Goal: Task Accomplishment & Management: Use online tool/utility

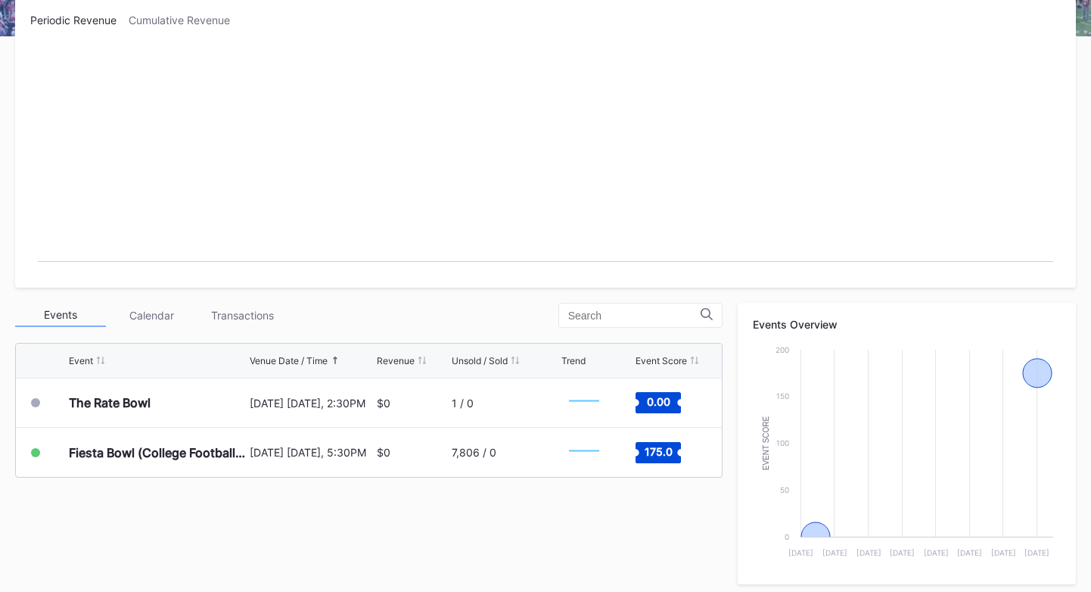
scroll to position [337, 0]
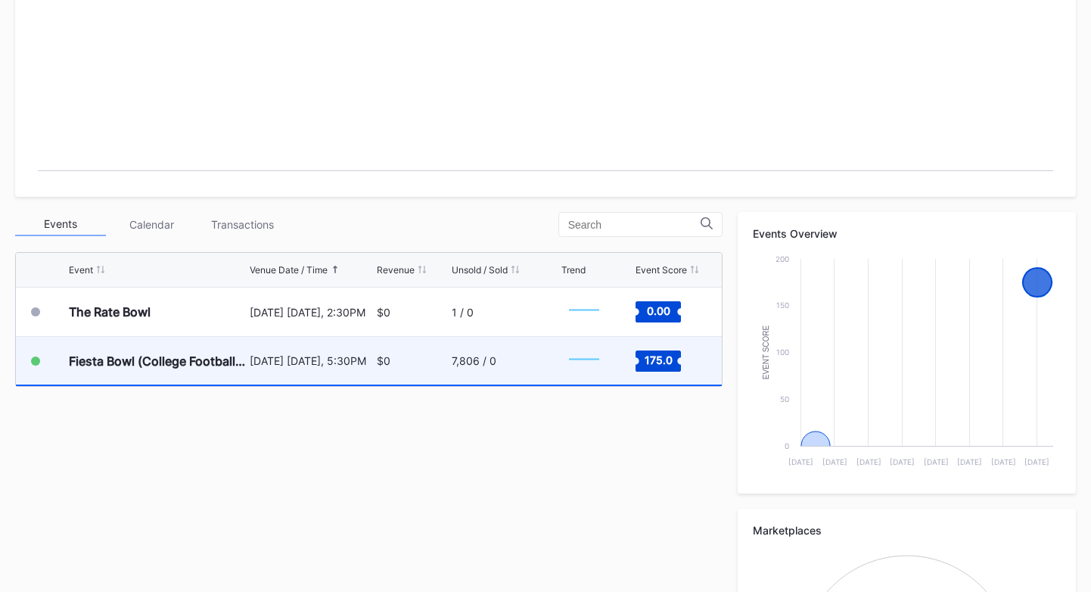
click at [331, 365] on div "[DATE] [DATE], 5:30PM" at bounding box center [312, 361] width 124 height 48
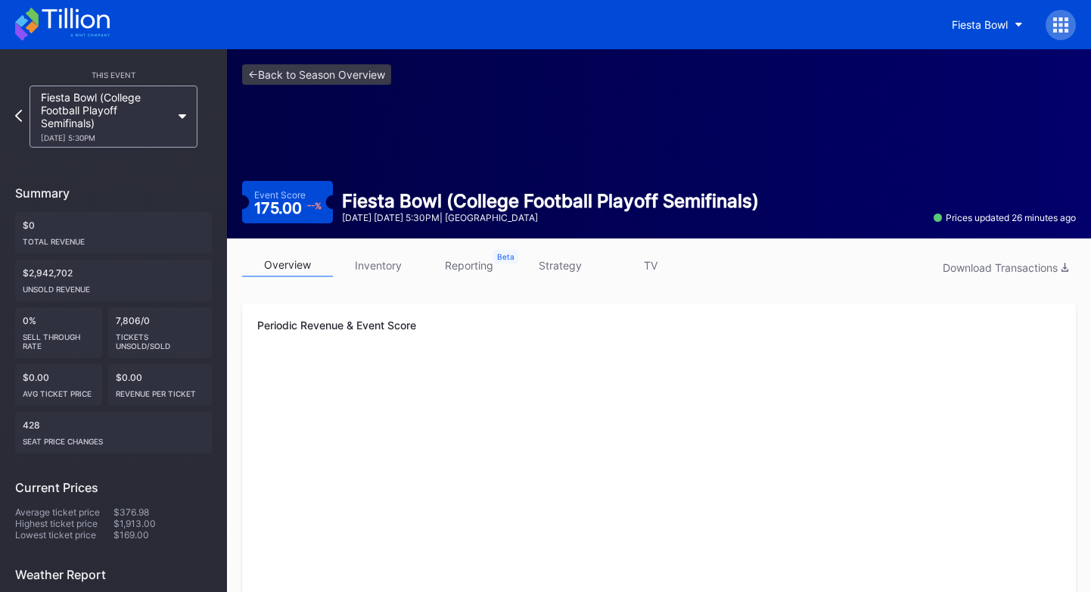
click at [68, 26] on icon at bounding box center [62, 24] width 95 height 33
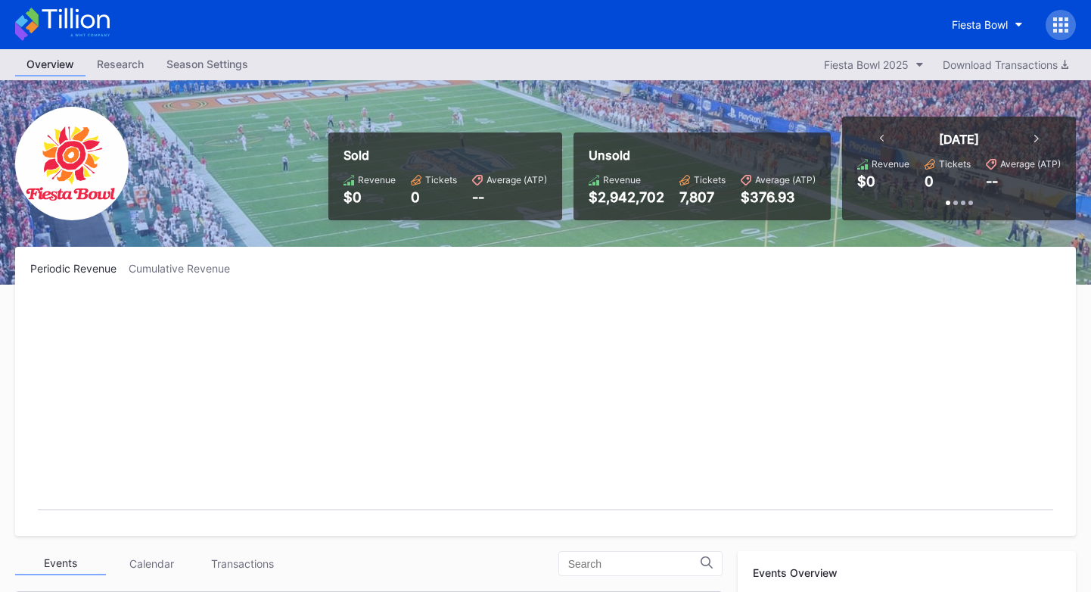
click at [135, 61] on div "Research" at bounding box center [120, 64] width 70 height 22
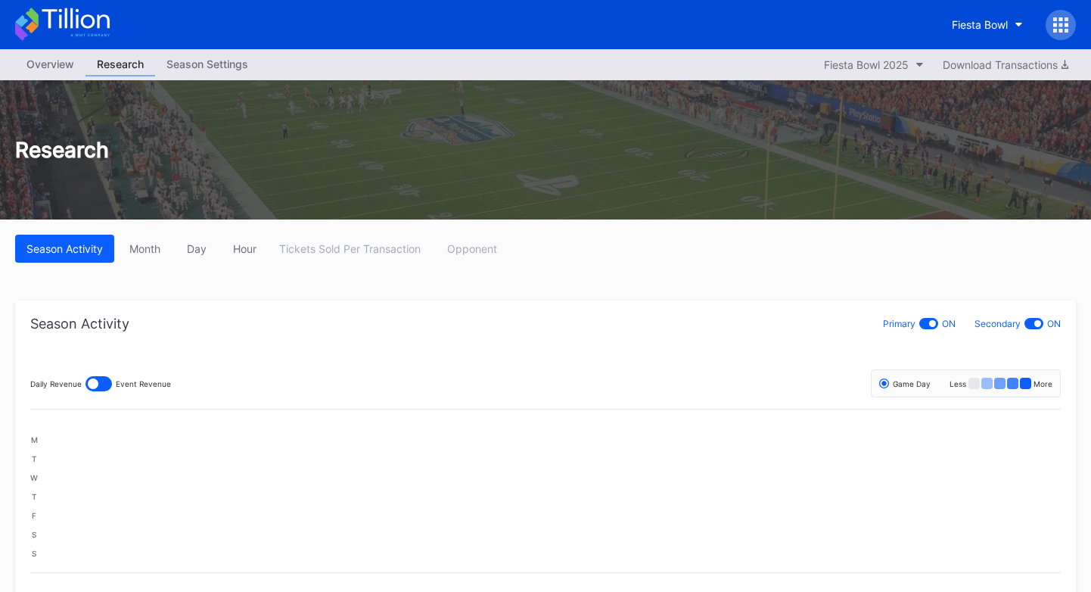
click at [183, 55] on div "Season Settings" at bounding box center [207, 64] width 104 height 22
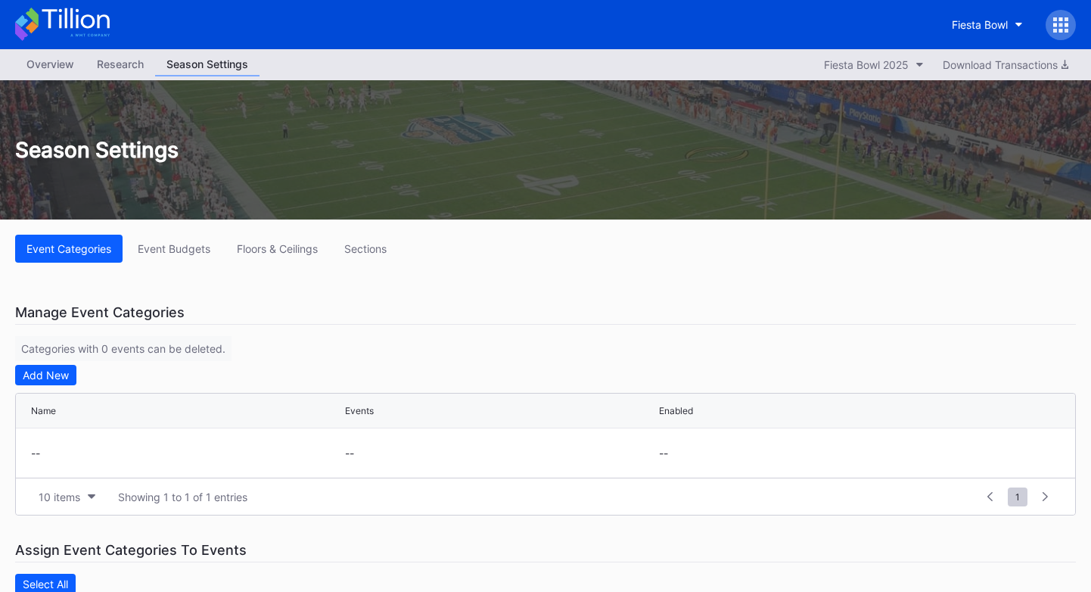
click at [45, 58] on div "Overview" at bounding box center [50, 64] width 70 height 22
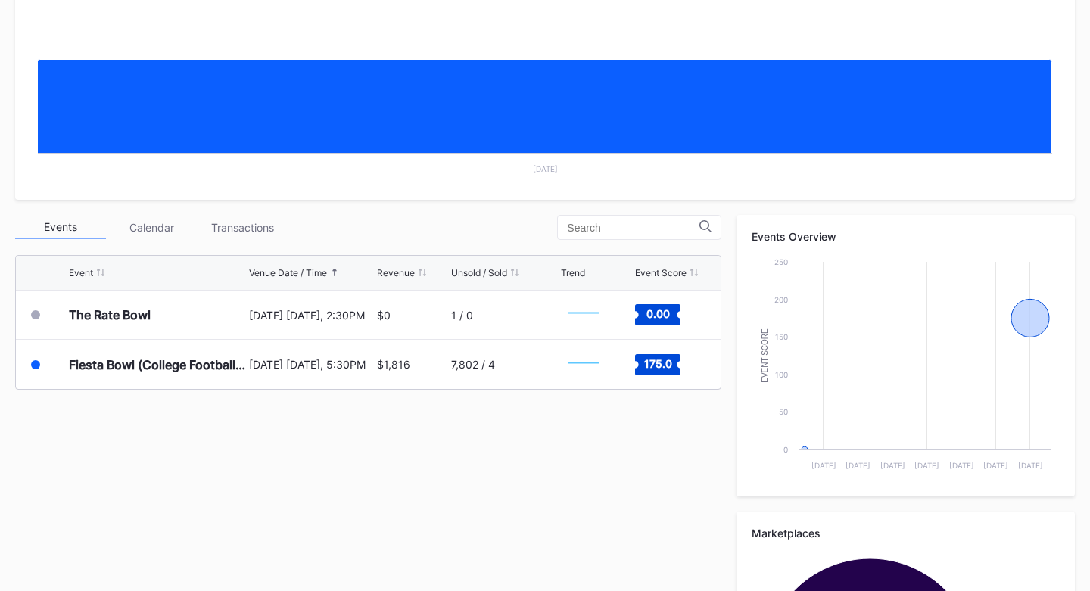
scroll to position [378, 0]
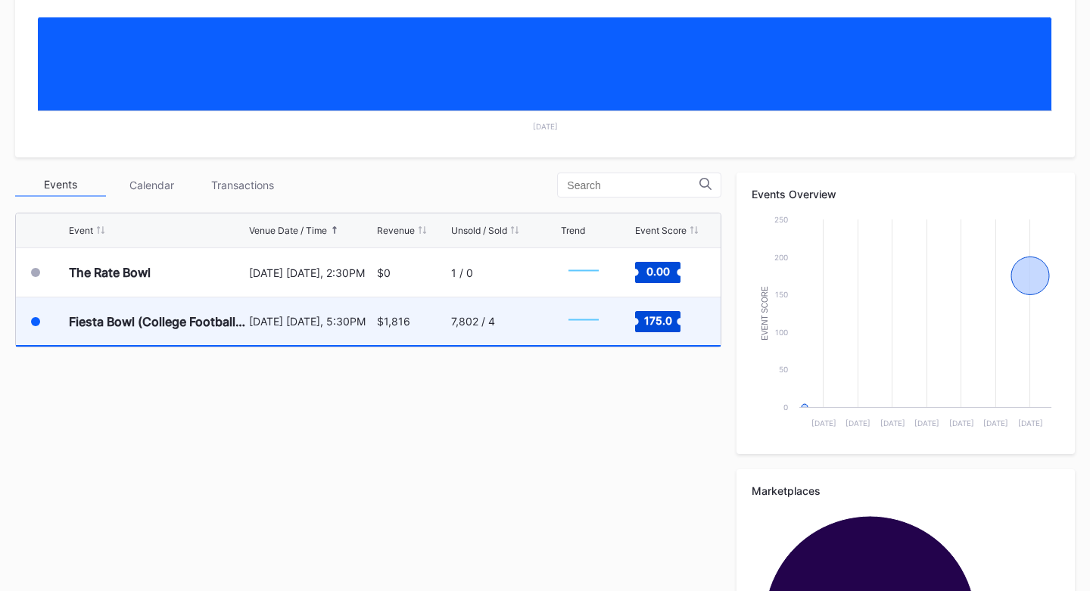
click at [656, 333] on div "175.0" at bounding box center [670, 321] width 70 height 48
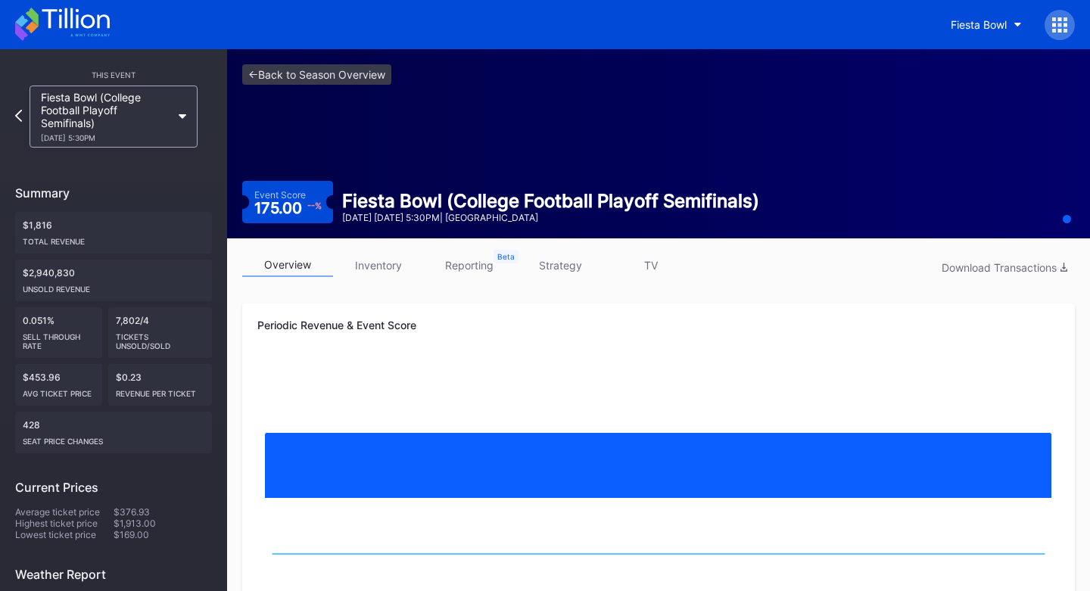
click at [98, 27] on icon at bounding box center [75, 18] width 67 height 20
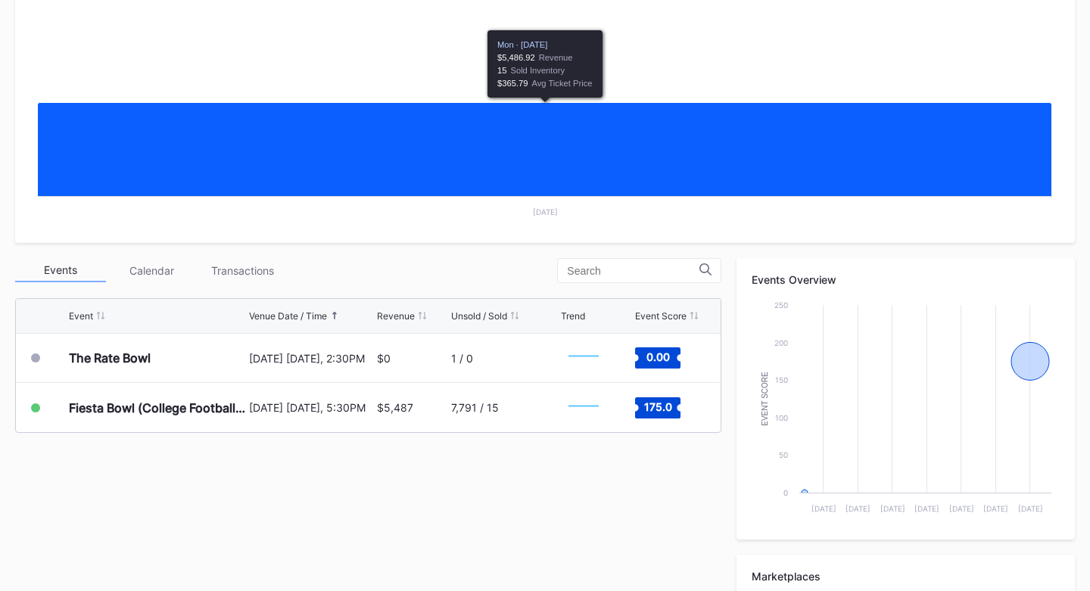
scroll to position [454, 0]
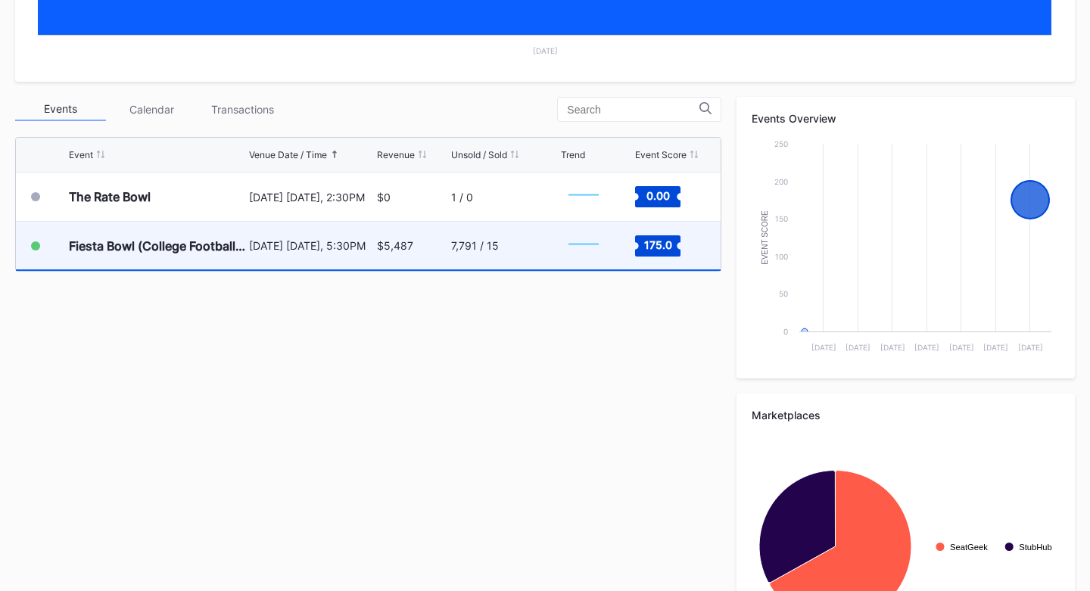
click at [422, 253] on div "$5,487" at bounding box center [412, 246] width 70 height 48
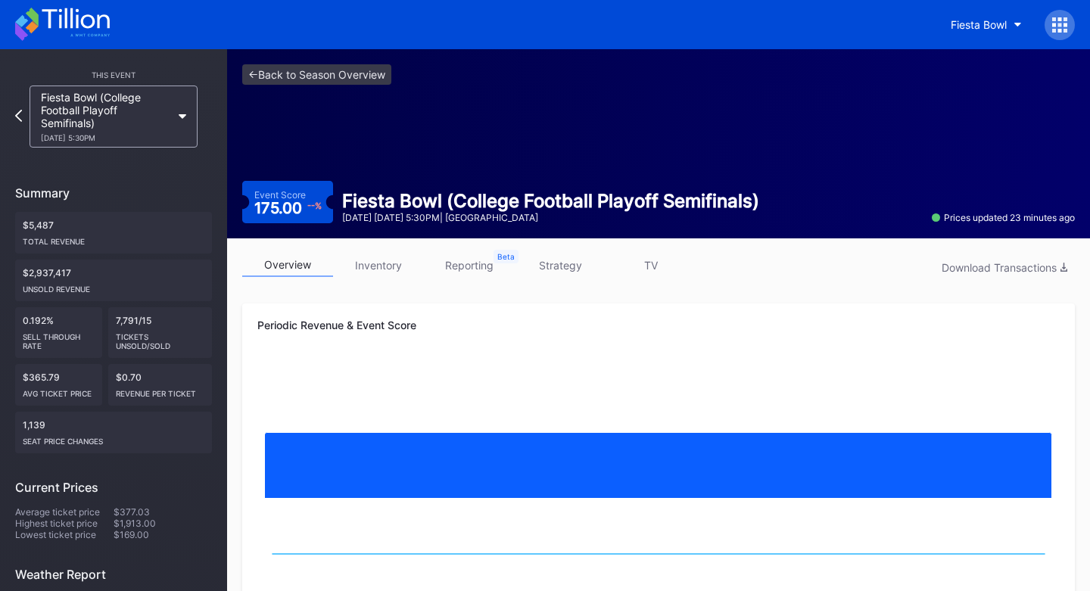
click at [61, 23] on icon at bounding box center [75, 18] width 67 height 20
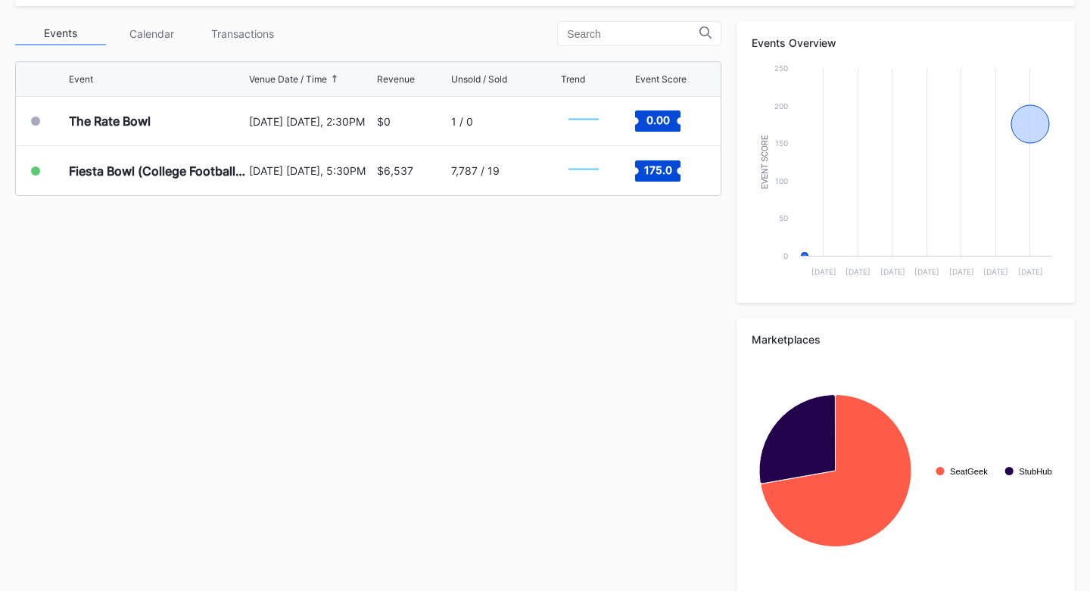
scroll to position [76, 0]
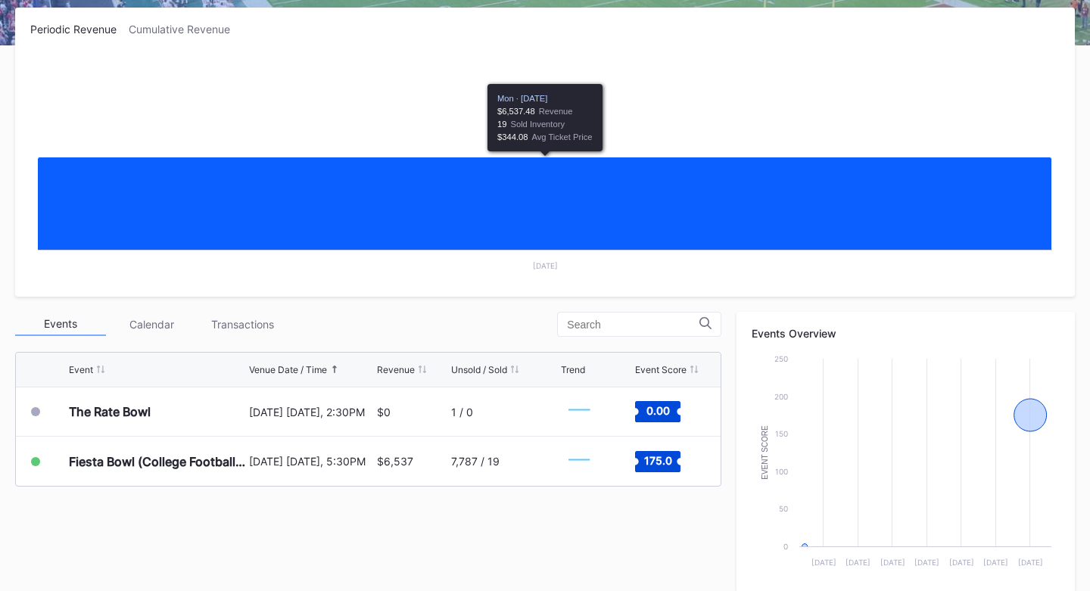
scroll to position [378, 0]
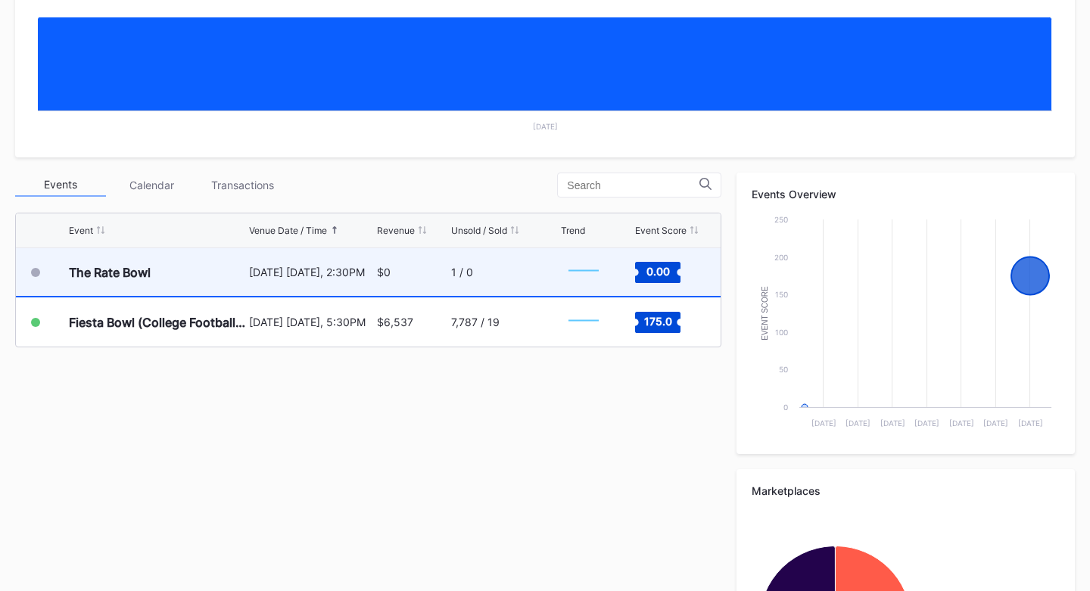
click at [440, 296] on div "$0" at bounding box center [412, 272] width 70 height 48
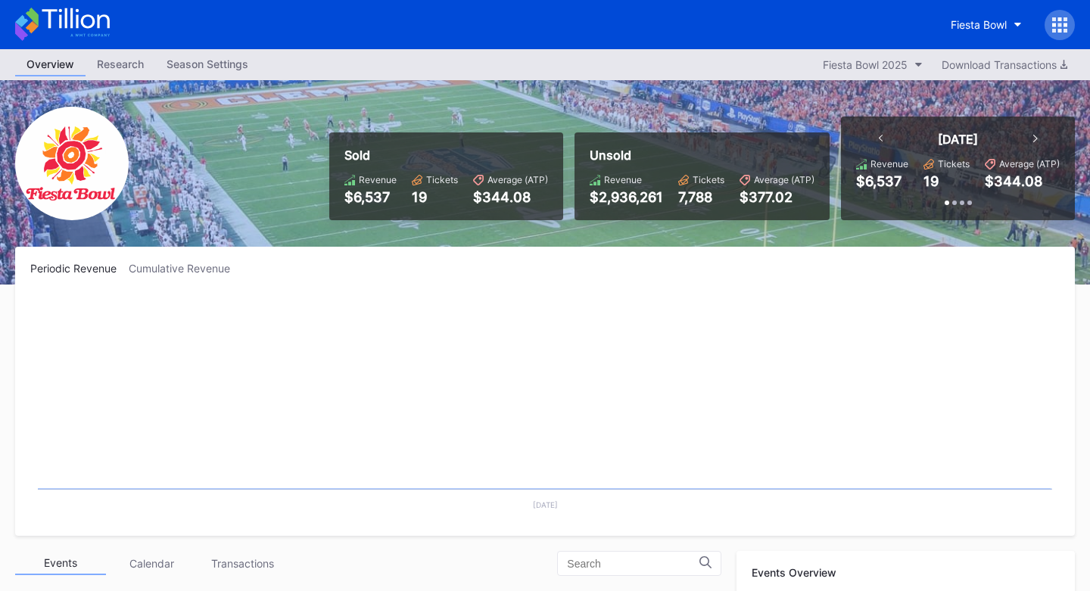
scroll to position [378, 0]
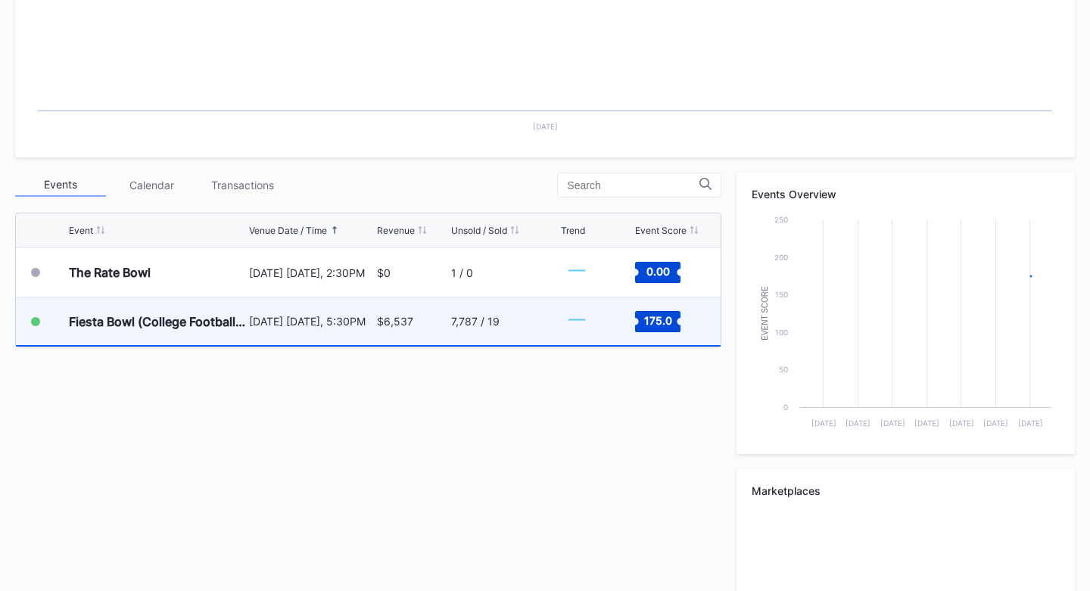
click at [378, 328] on div "$6,537" at bounding box center [412, 321] width 70 height 48
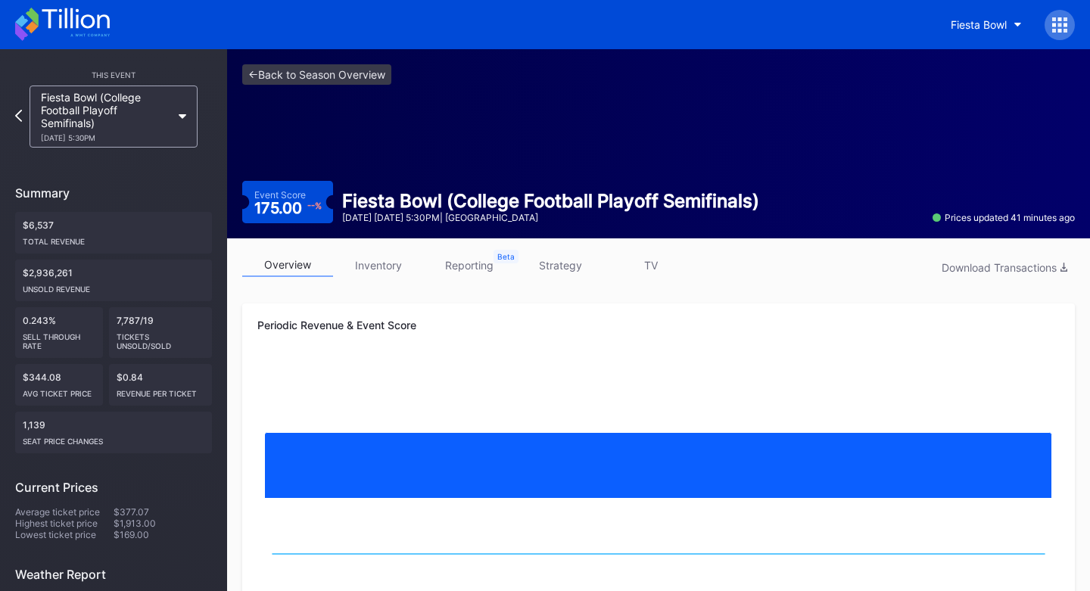
click at [486, 268] on link "reporting" at bounding box center [469, 264] width 91 height 23
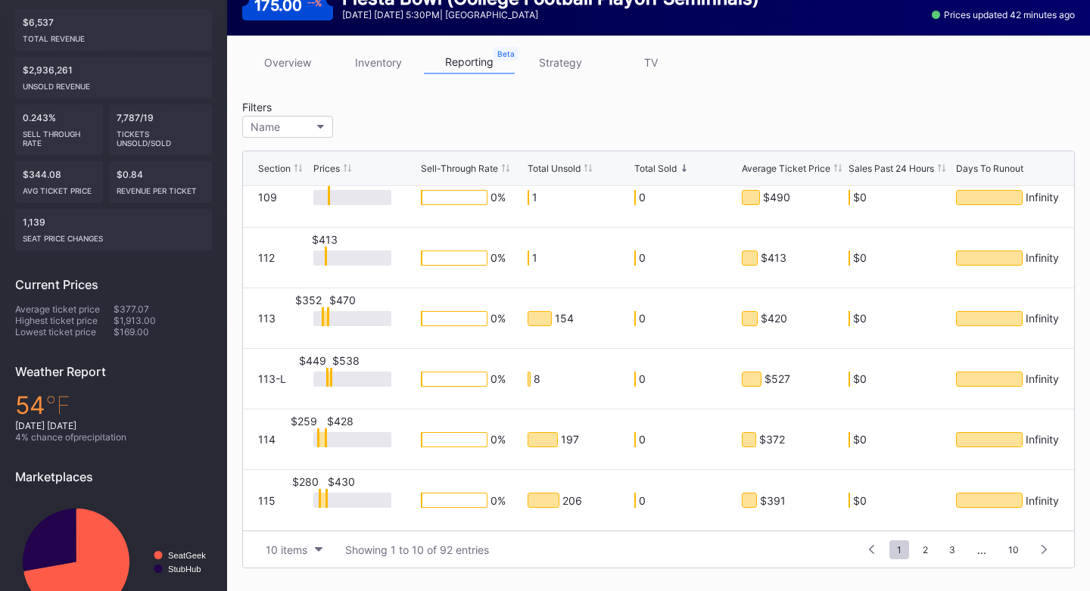
scroll to position [255, 0]
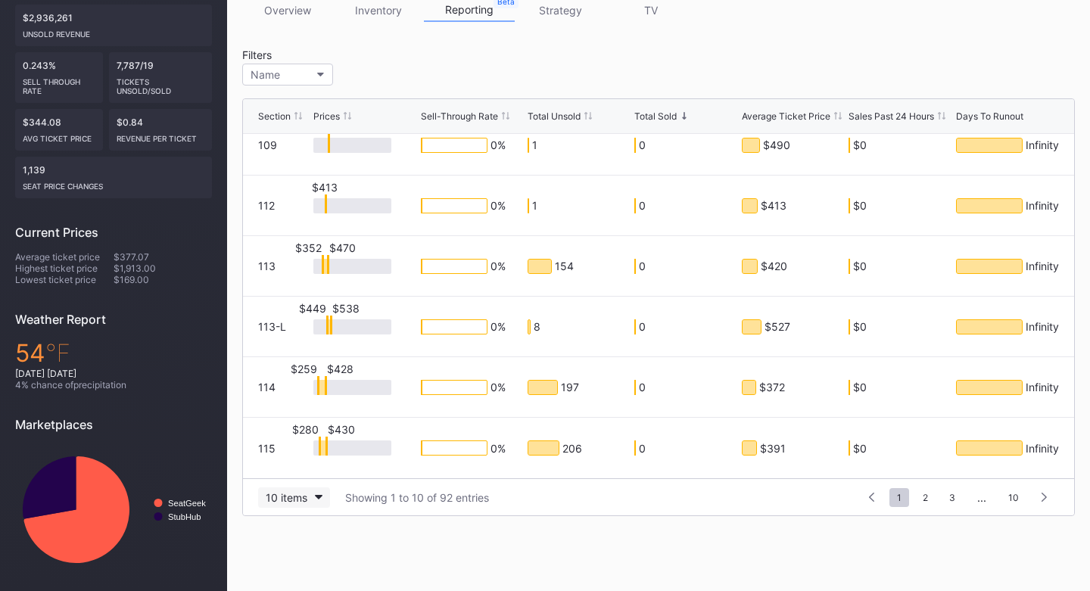
click at [313, 498] on button "10 items" at bounding box center [294, 497] width 72 height 20
click at [303, 465] on div "200 items" at bounding box center [293, 459] width 49 height 13
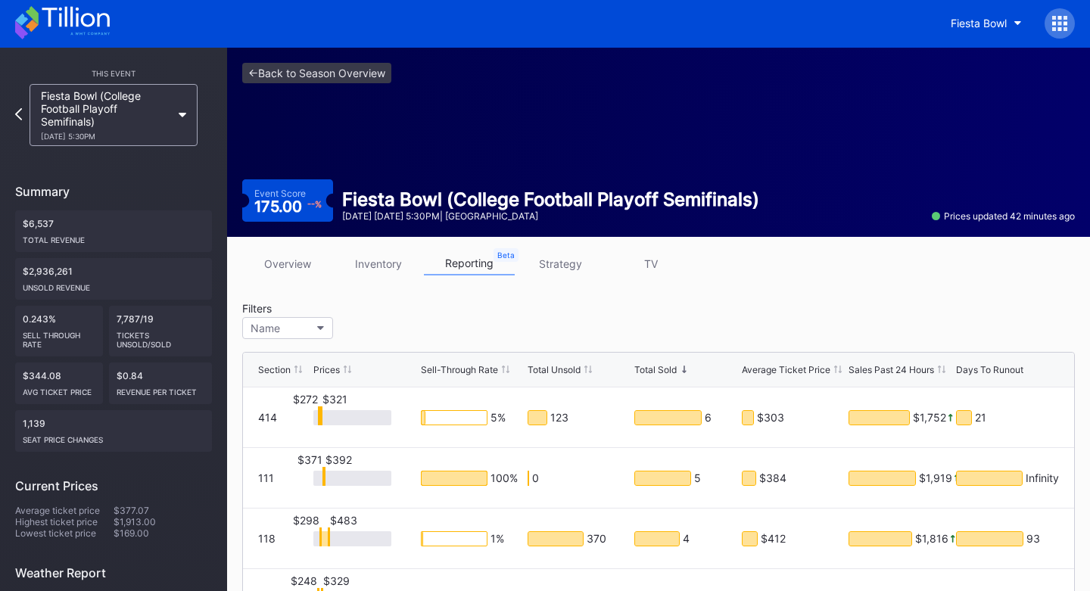
scroll to position [0, 0]
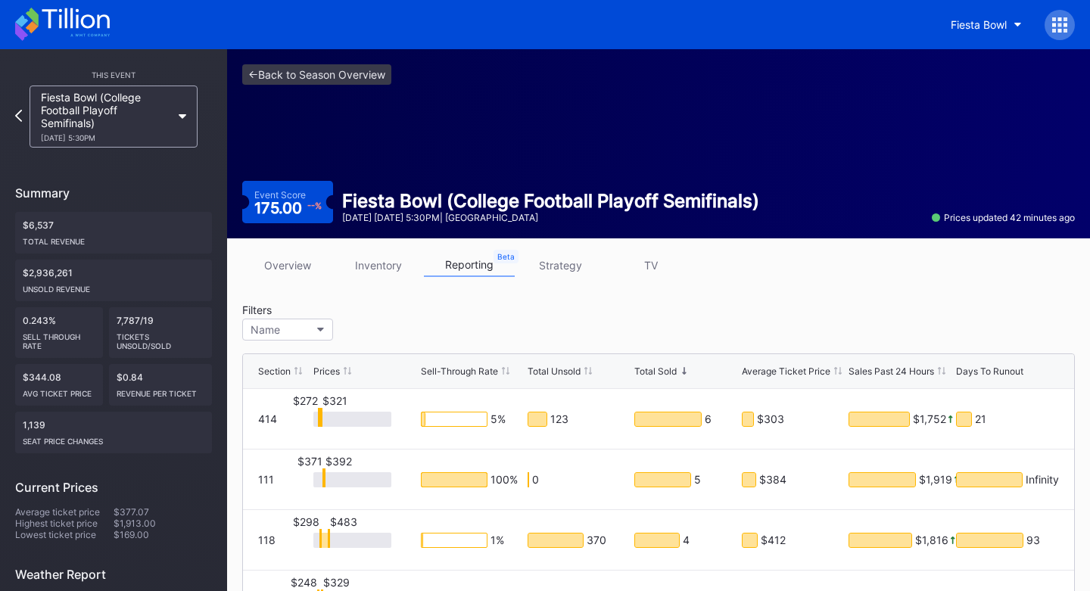
click at [539, 263] on link "strategy" at bounding box center [559, 264] width 91 height 23
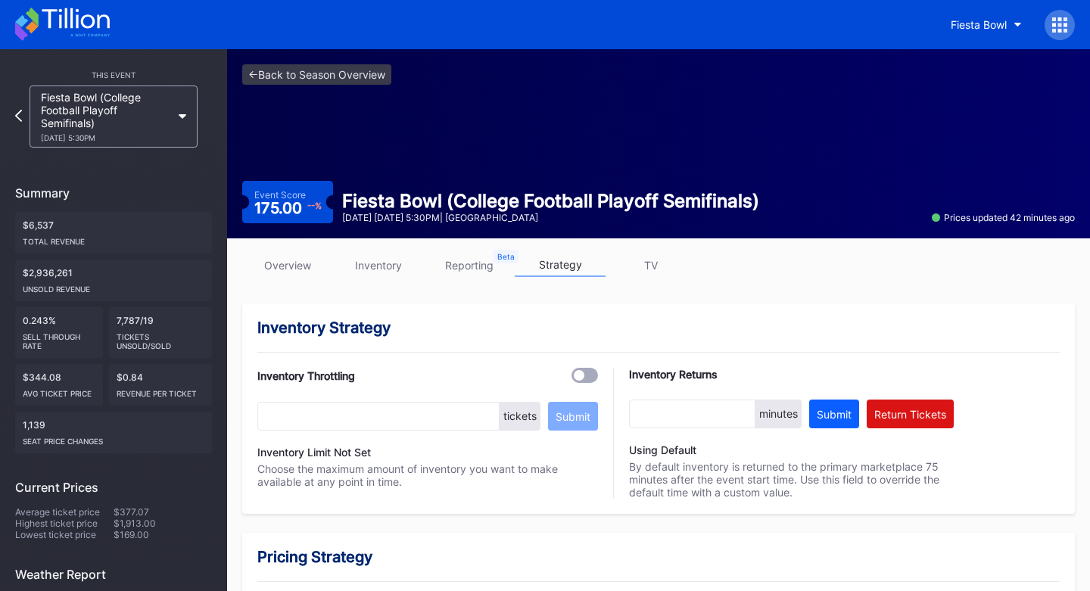
click at [645, 268] on link "TV" at bounding box center [650, 264] width 91 height 23
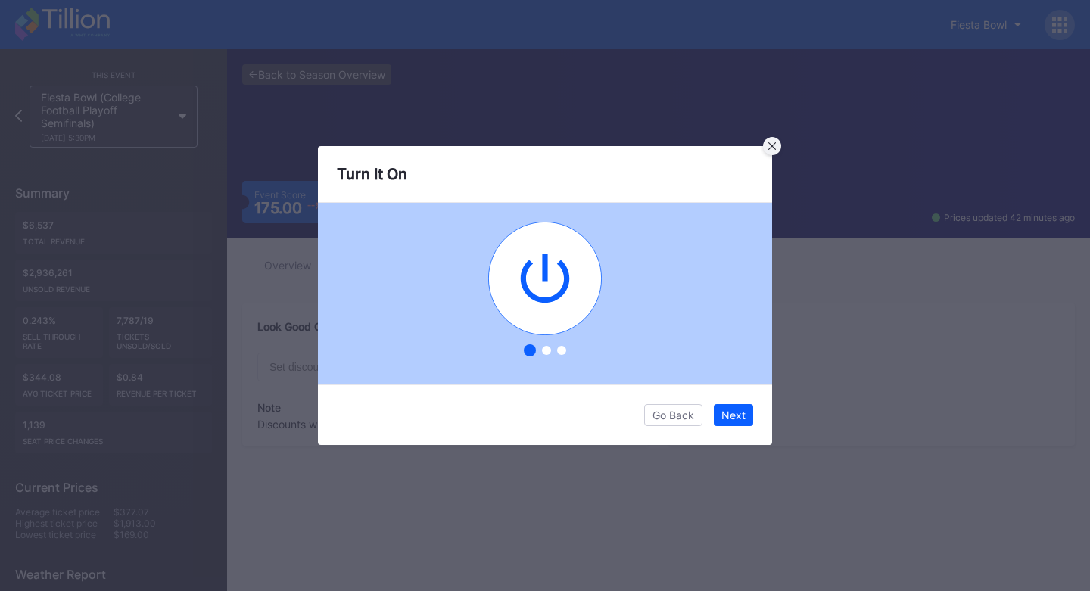
click at [765, 145] on div at bounding box center [772, 146] width 18 height 18
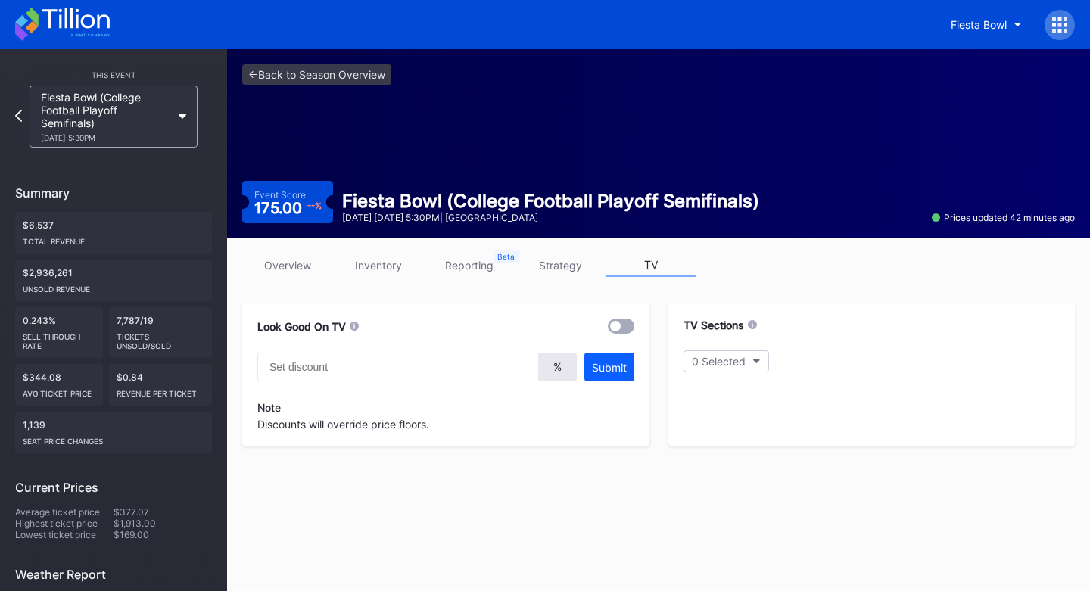
click at [306, 263] on link "overview" at bounding box center [287, 264] width 91 height 23
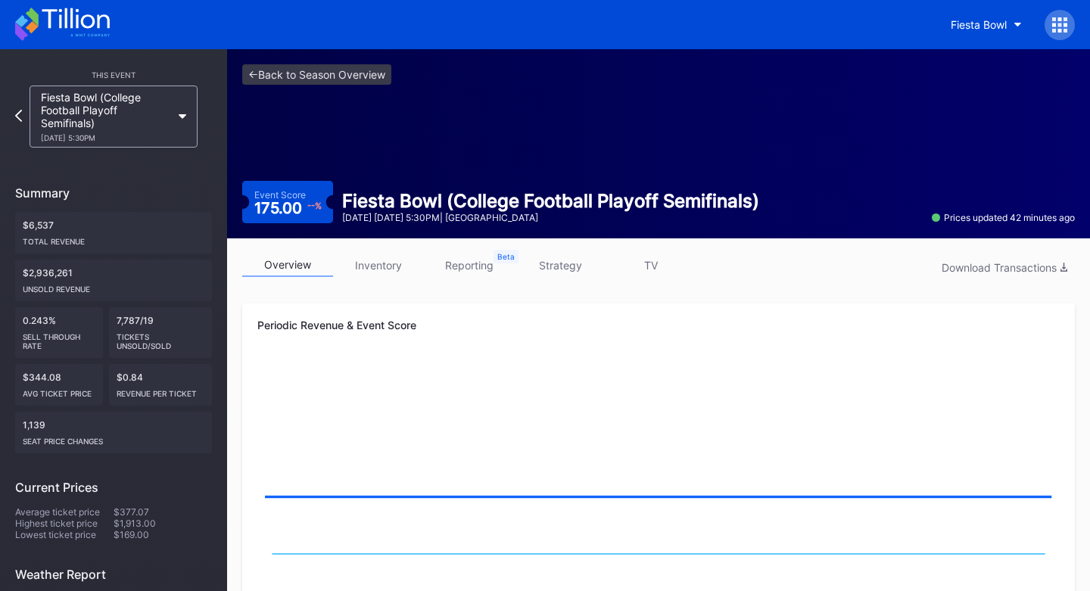
click at [390, 259] on link "inventory" at bounding box center [378, 264] width 91 height 23
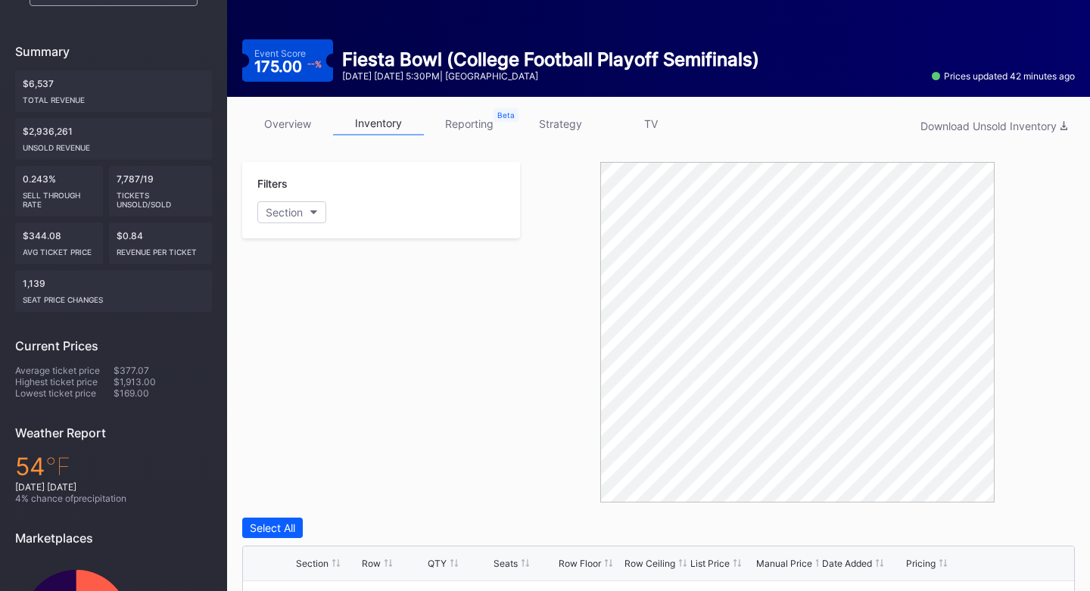
scroll to position [151, 0]
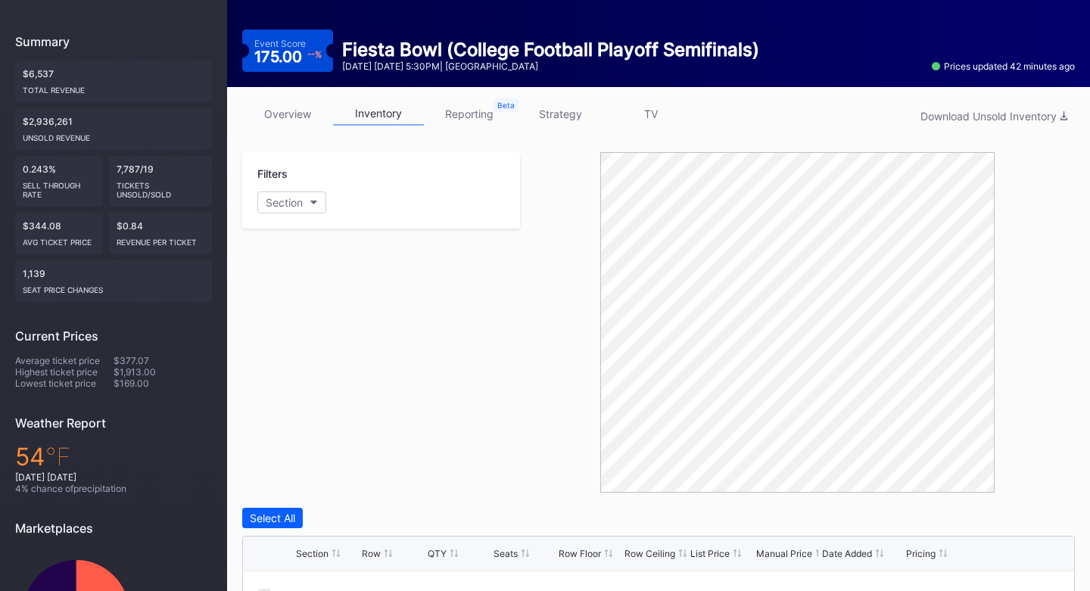
click at [272, 503] on div "Filters Section Select All Section Row QTY Seats Row Floor Row Ceiling List Pri…" at bounding box center [658, 552] width 832 height 801
click at [269, 524] on button "Select All" at bounding box center [272, 518] width 61 height 20
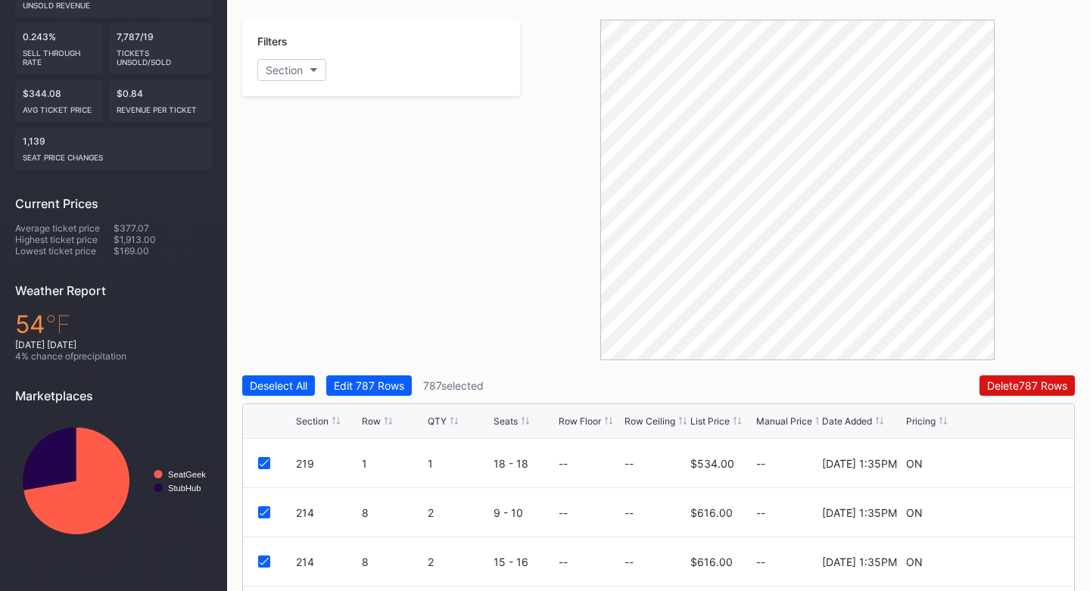
scroll to position [454, 0]
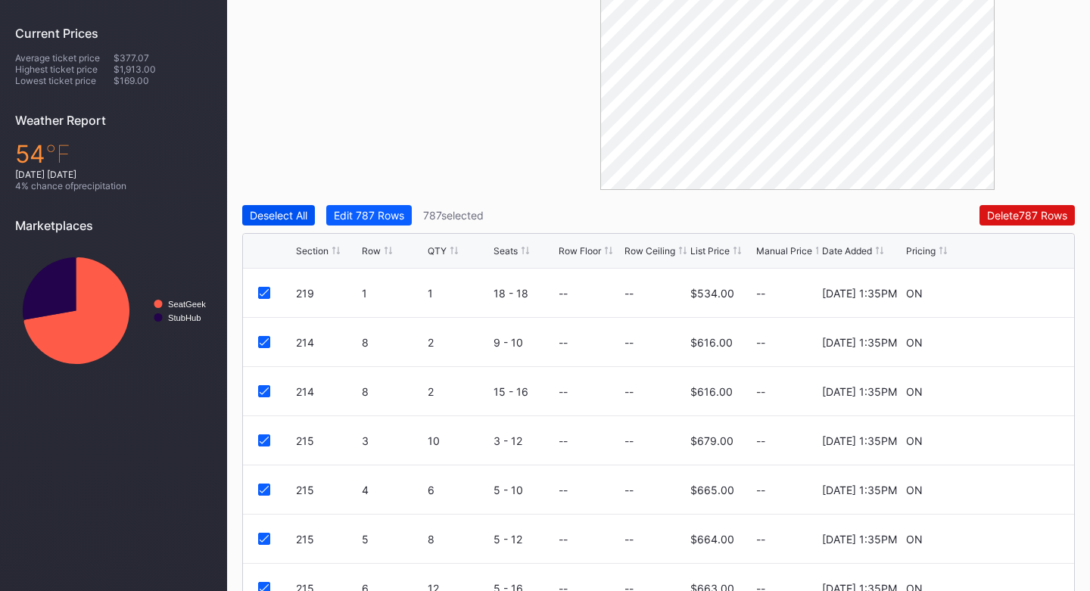
click at [295, 213] on div "Deselect All" at bounding box center [279, 215] width 58 height 13
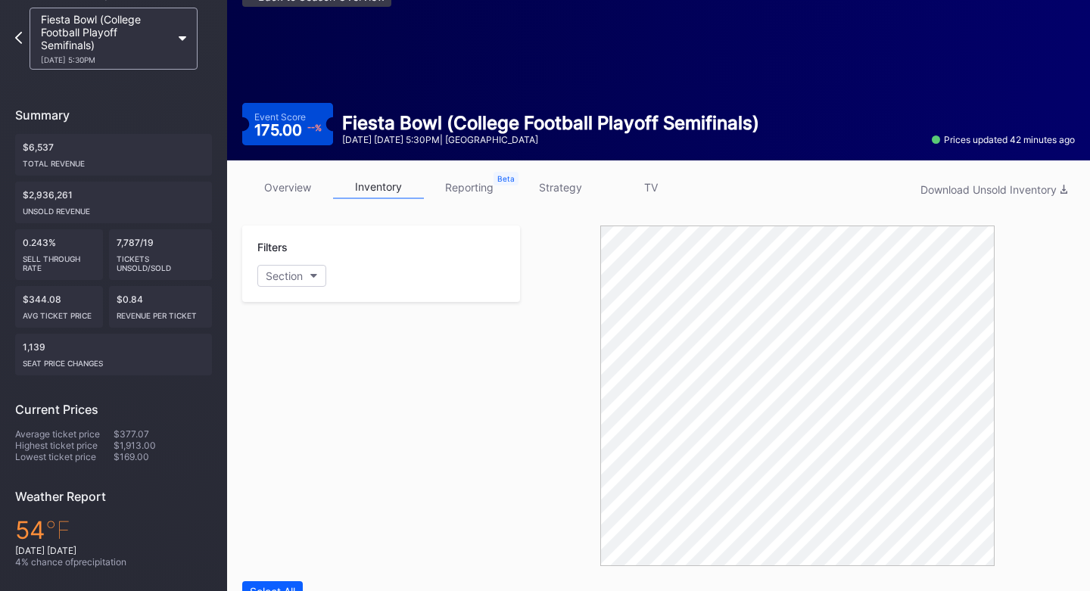
scroll to position [76, 0]
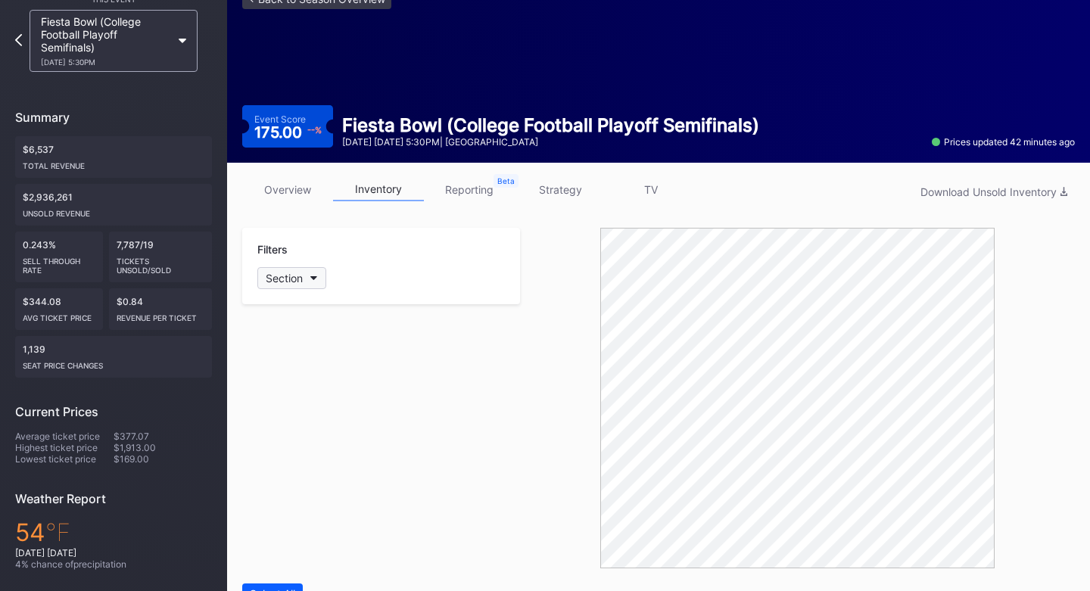
click at [294, 281] on div "Section" at bounding box center [284, 278] width 37 height 13
click at [297, 342] on div "Select All" at bounding box center [345, 336] width 164 height 11
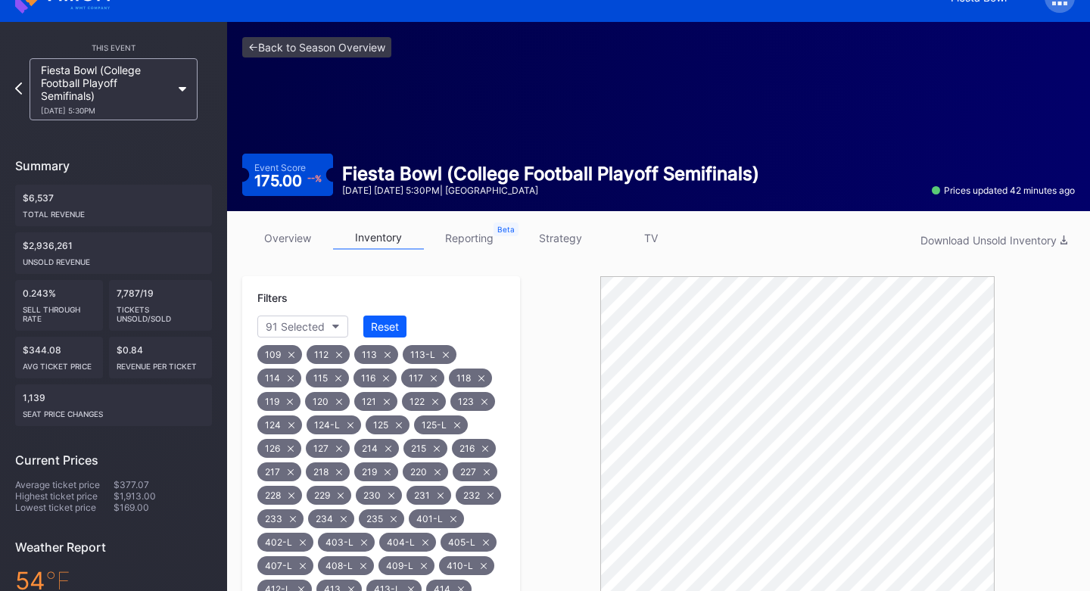
scroll to position [0, 0]
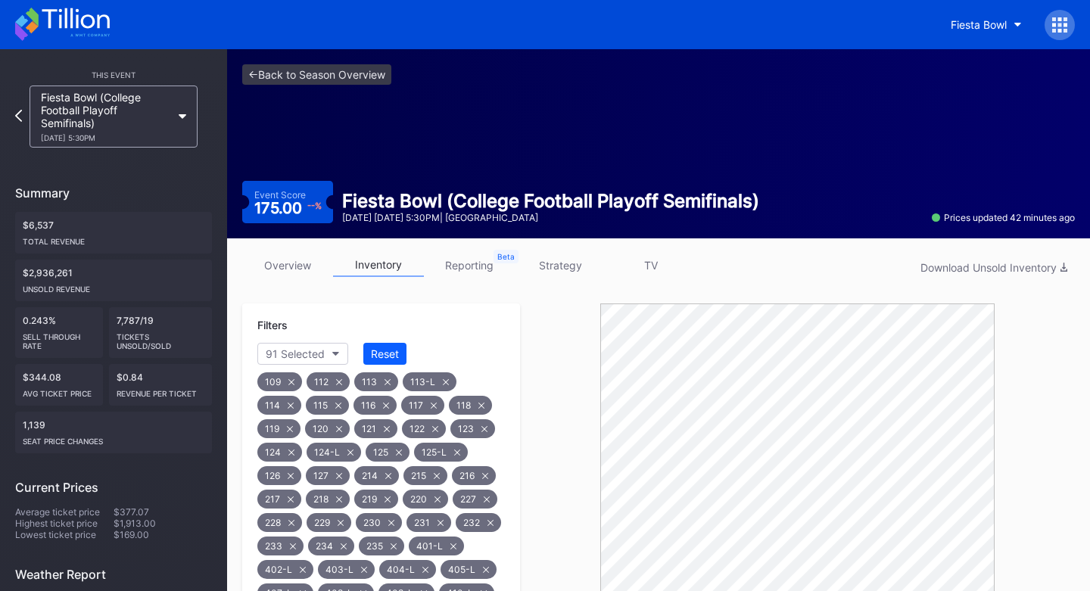
click at [54, 20] on icon at bounding box center [62, 24] width 95 height 33
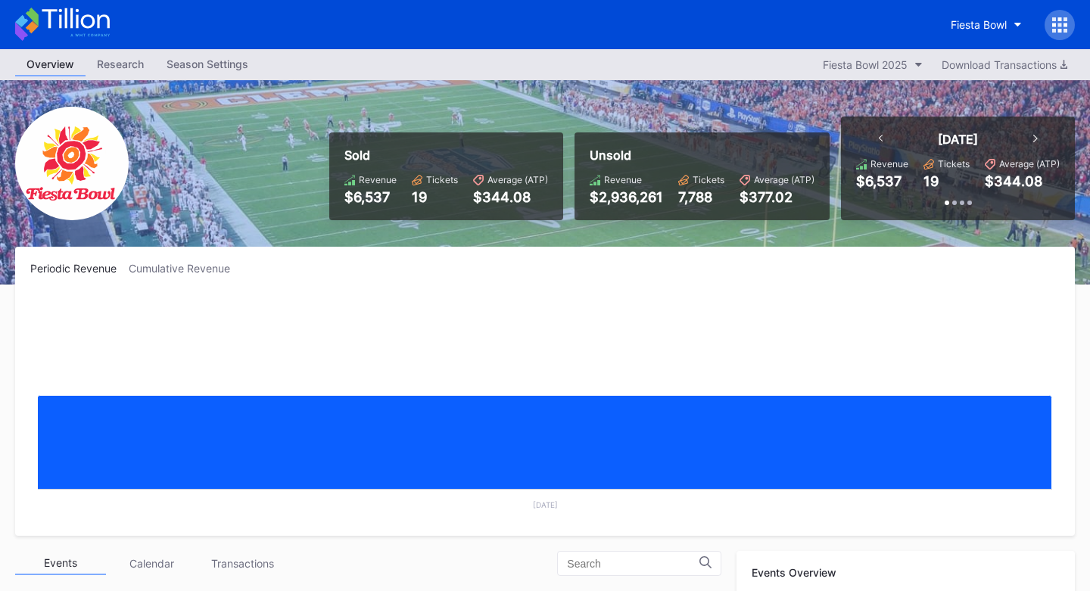
scroll to position [454, 0]
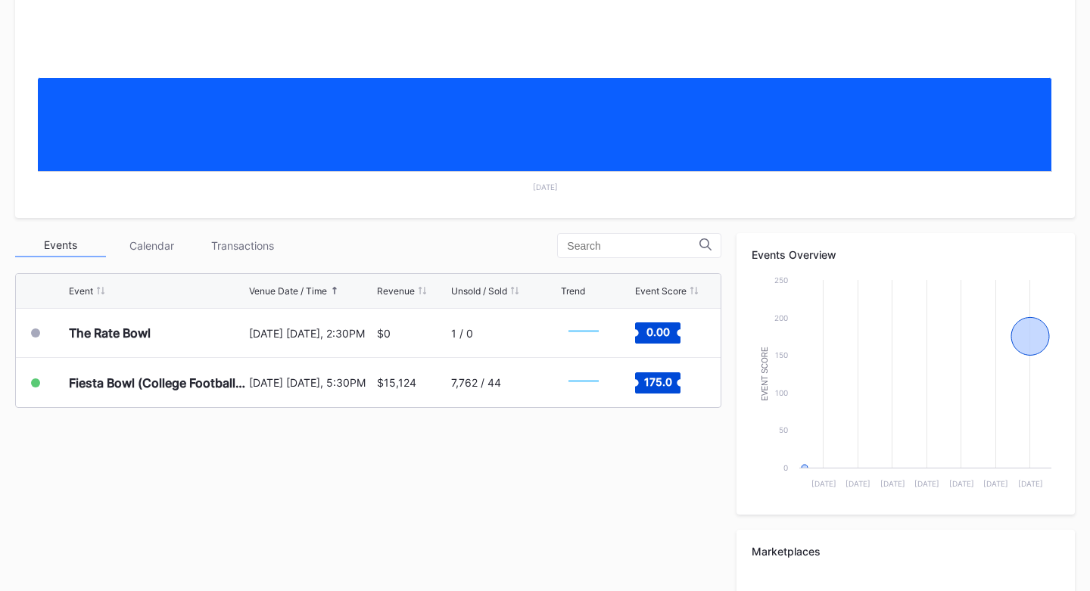
scroll to position [303, 0]
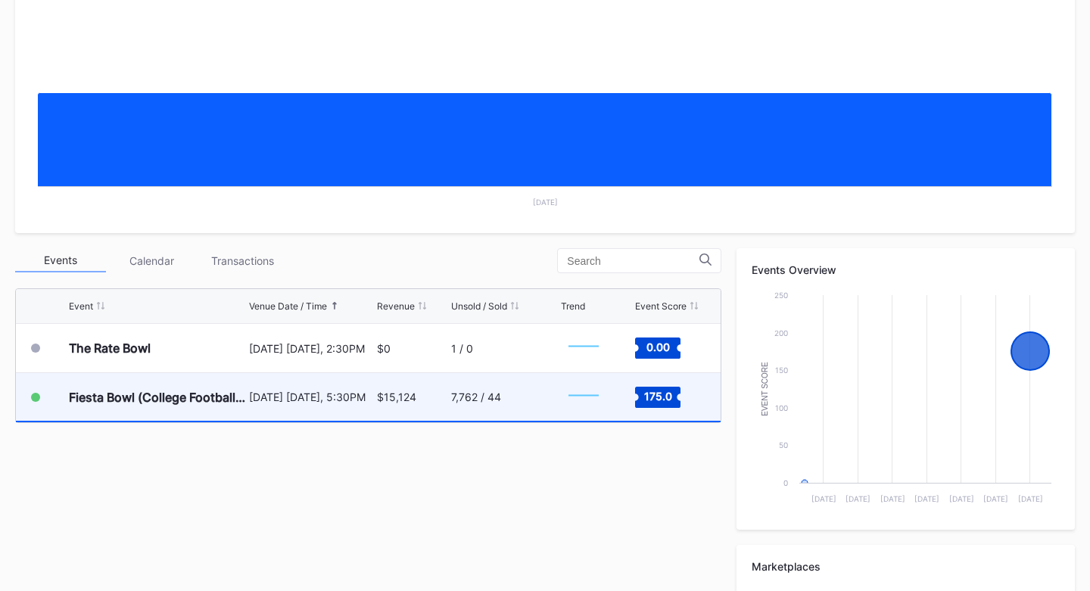
click at [427, 408] on div "$15,124" at bounding box center [412, 397] width 70 height 48
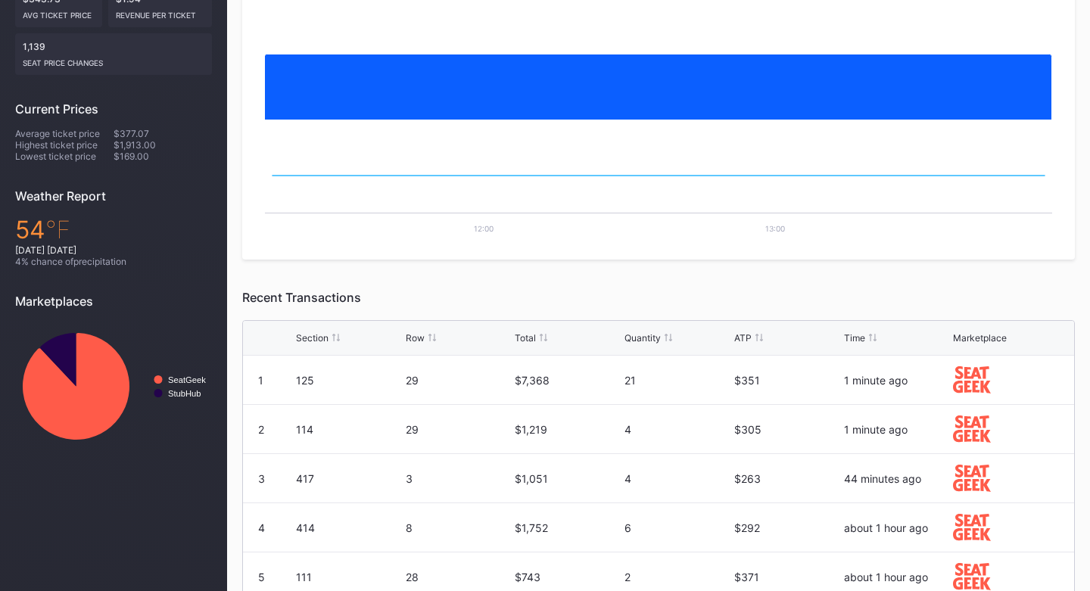
scroll to position [530, 0]
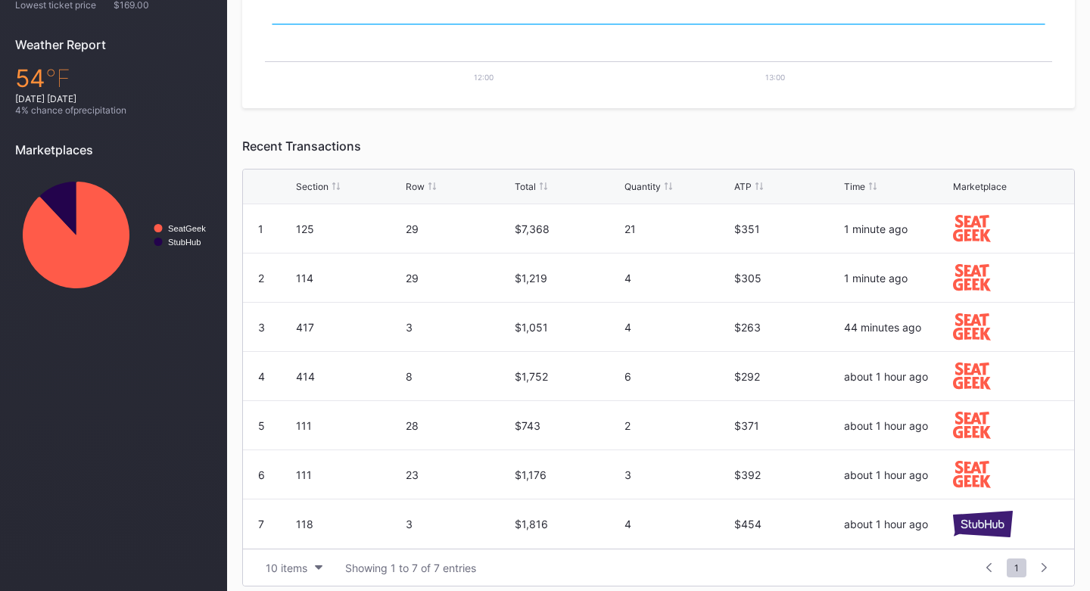
click at [575, 228] on div "$7,368" at bounding box center [567, 228] width 106 height 13
click at [620, 227] on div "$7,368" at bounding box center [567, 228] width 106 height 13
click at [575, 242] on div "$7,368" at bounding box center [567, 228] width 106 height 48
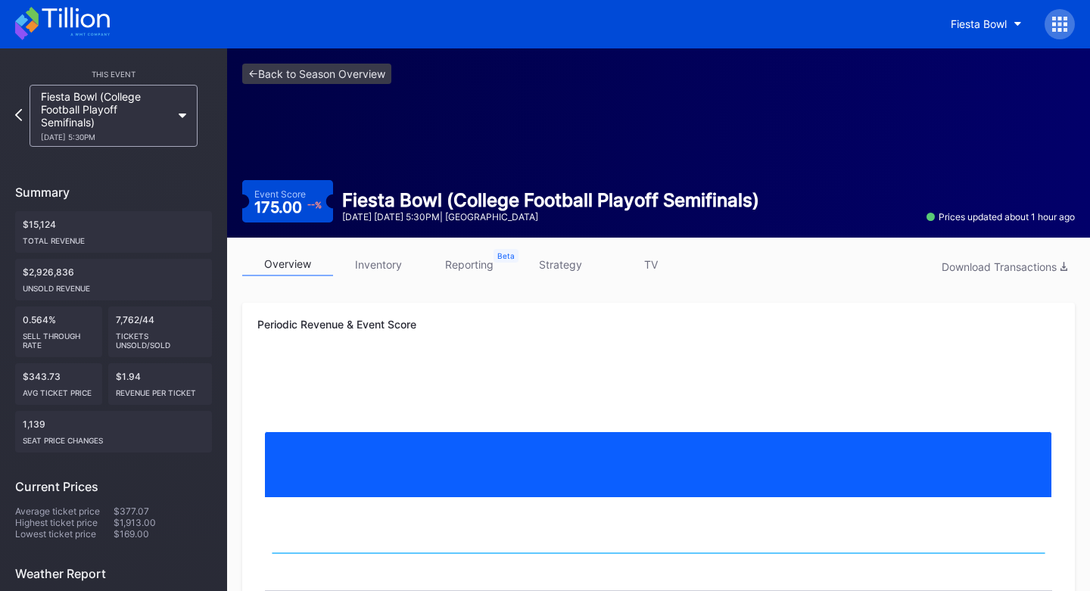
scroll to position [0, 0]
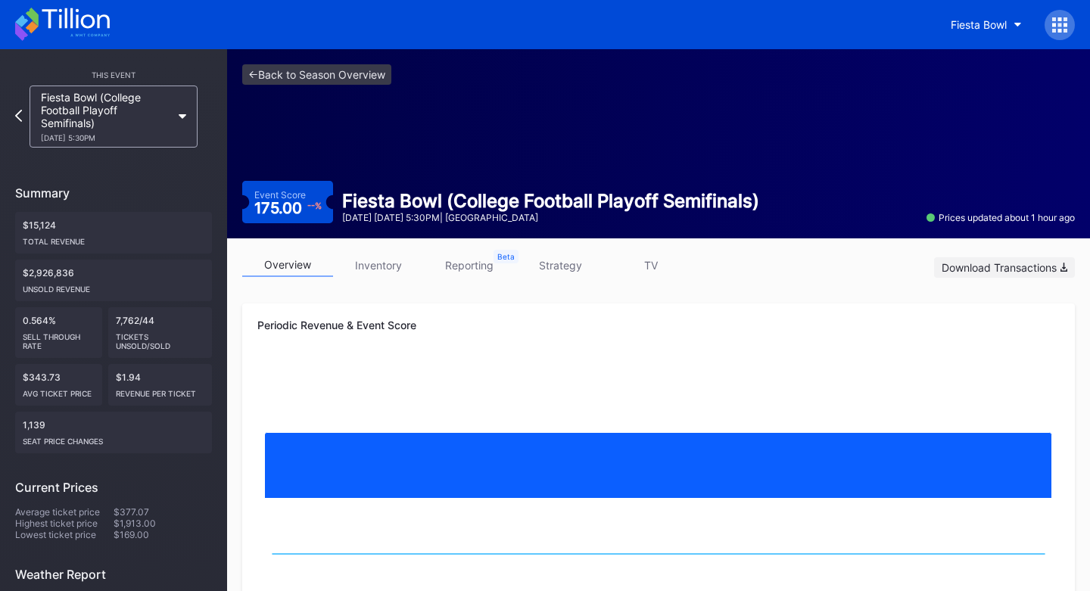
click at [966, 265] on div "Download Transactions" at bounding box center [1004, 267] width 126 height 13
click at [89, 27] on icon at bounding box center [75, 18] width 67 height 20
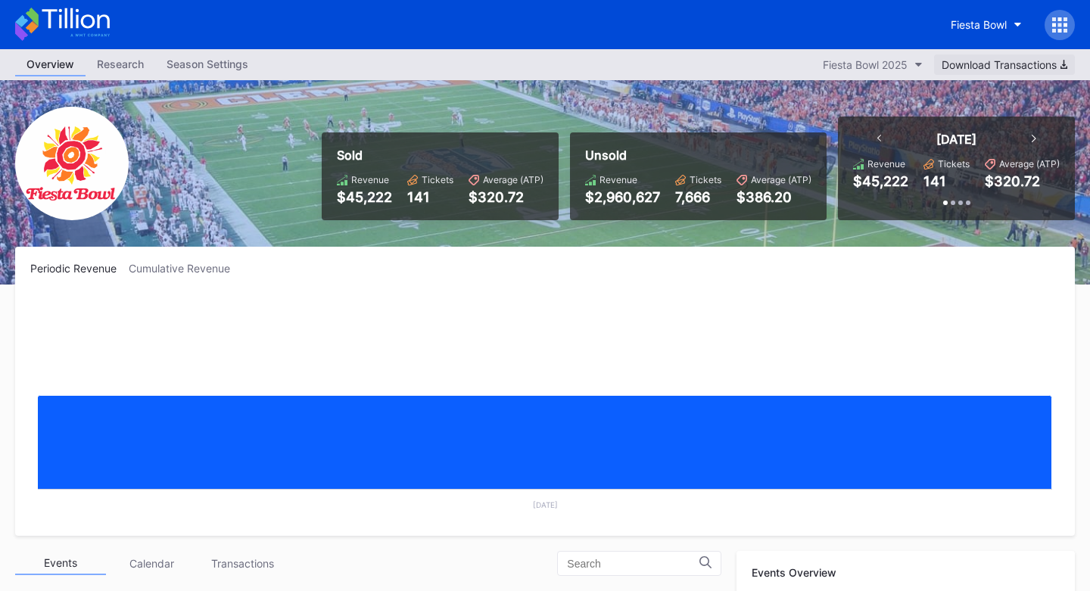
click at [987, 67] on div "Download Transactions" at bounding box center [1004, 64] width 126 height 13
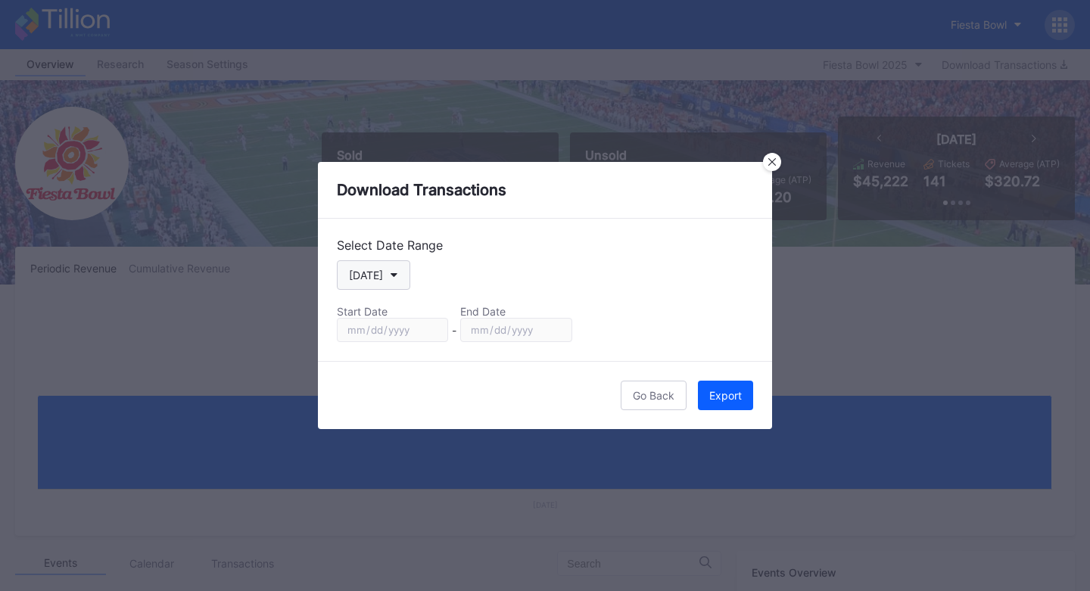
click at [384, 277] on button "[DATE]" at bounding box center [373, 275] width 73 height 30
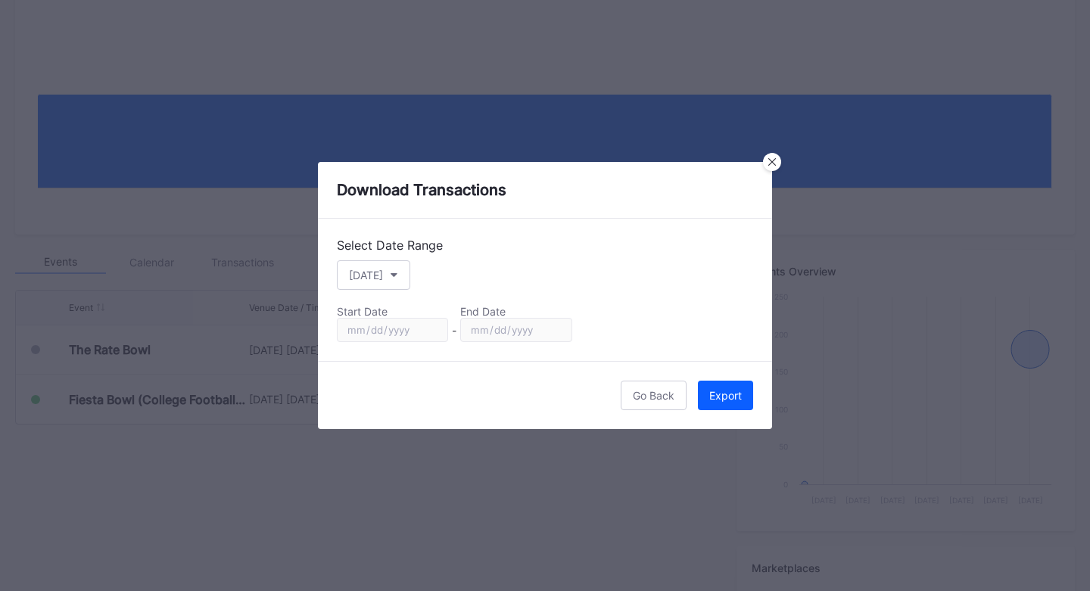
scroll to position [454, 0]
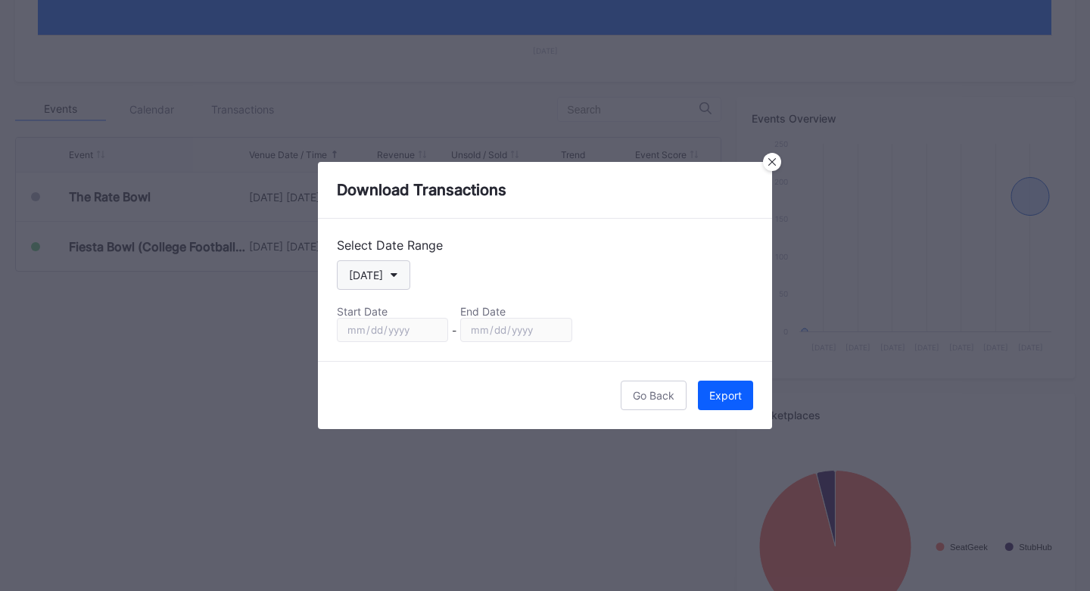
click at [359, 278] on div "[DATE]" at bounding box center [366, 275] width 34 height 13
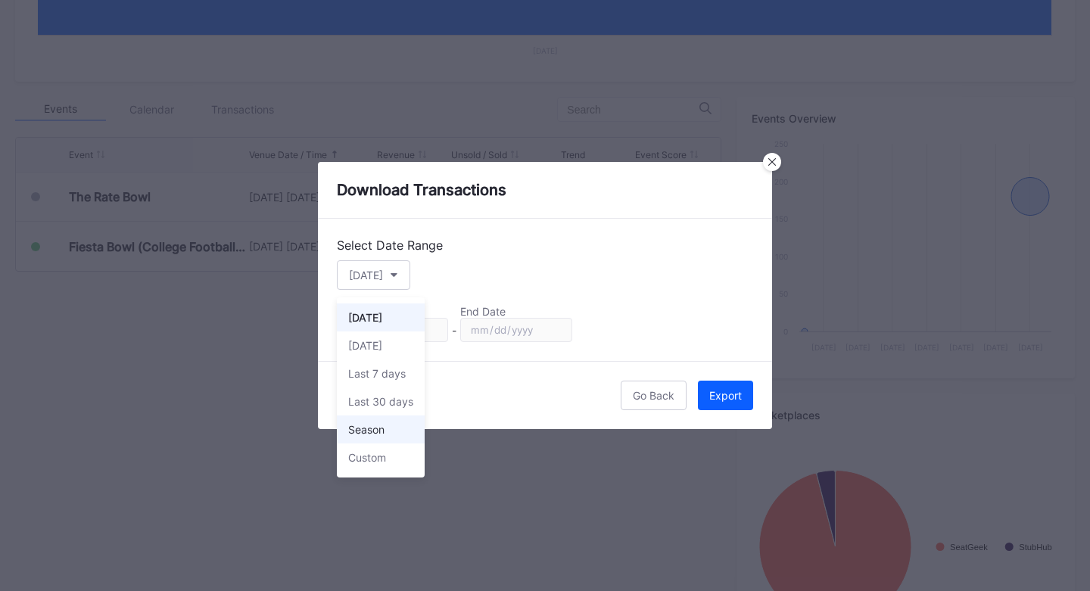
click at [377, 442] on div "Season" at bounding box center [381, 429] width 88 height 28
type input "2025-06-29"
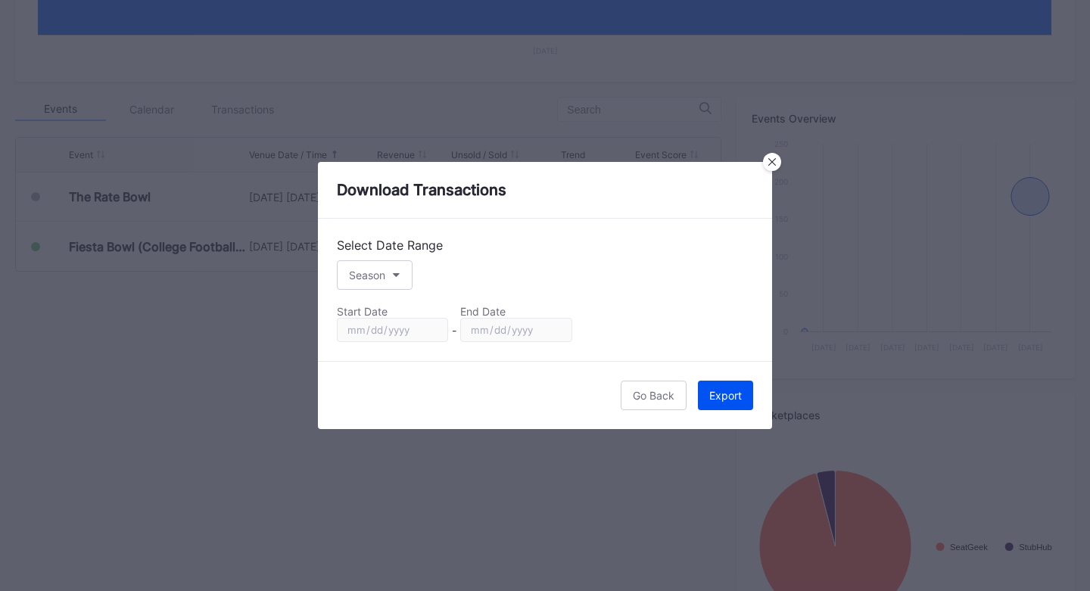
click at [710, 393] on div "Export" at bounding box center [725, 395] width 33 height 13
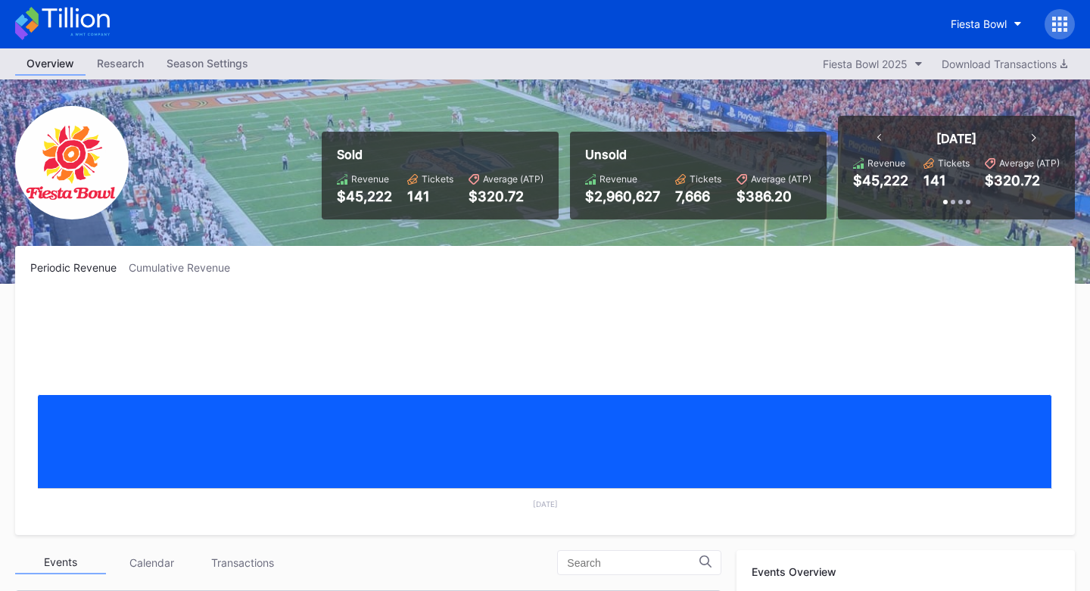
scroll to position [0, 0]
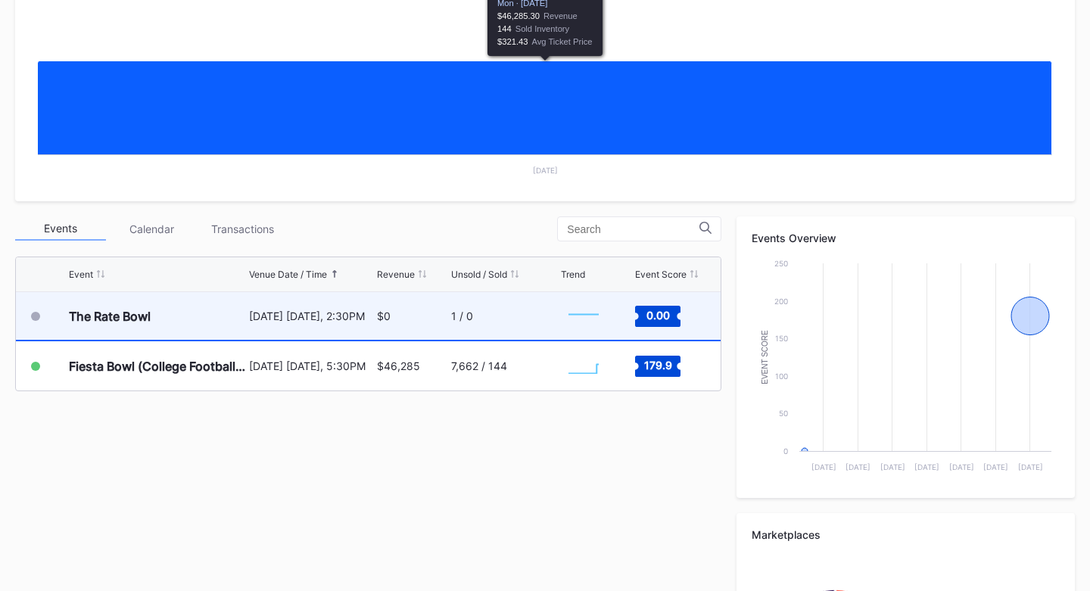
scroll to position [378, 0]
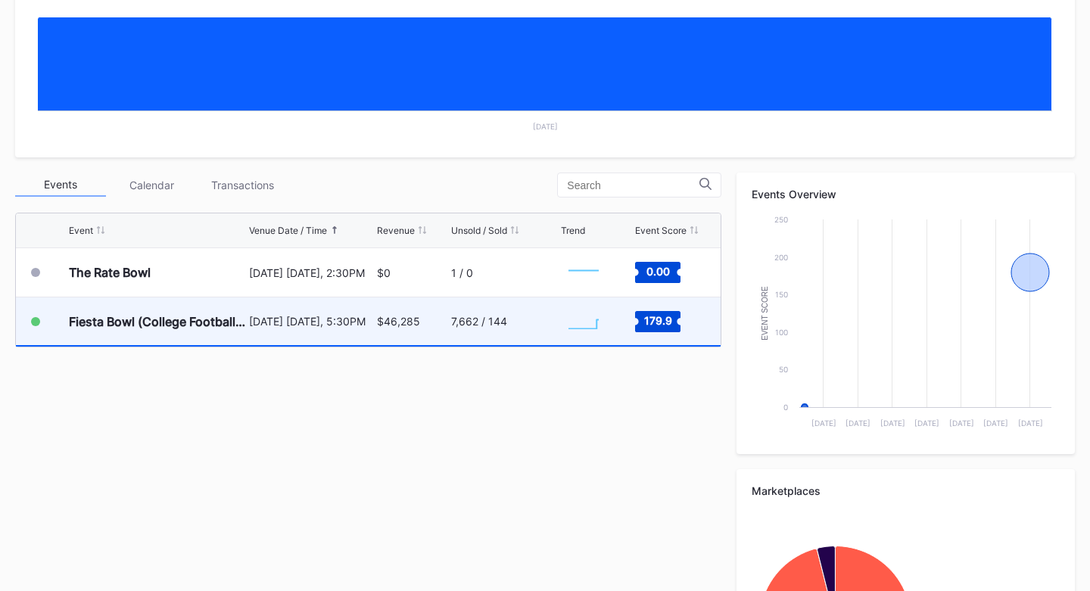
click at [522, 312] on div "7,662 / 144" at bounding box center [504, 321] width 106 height 48
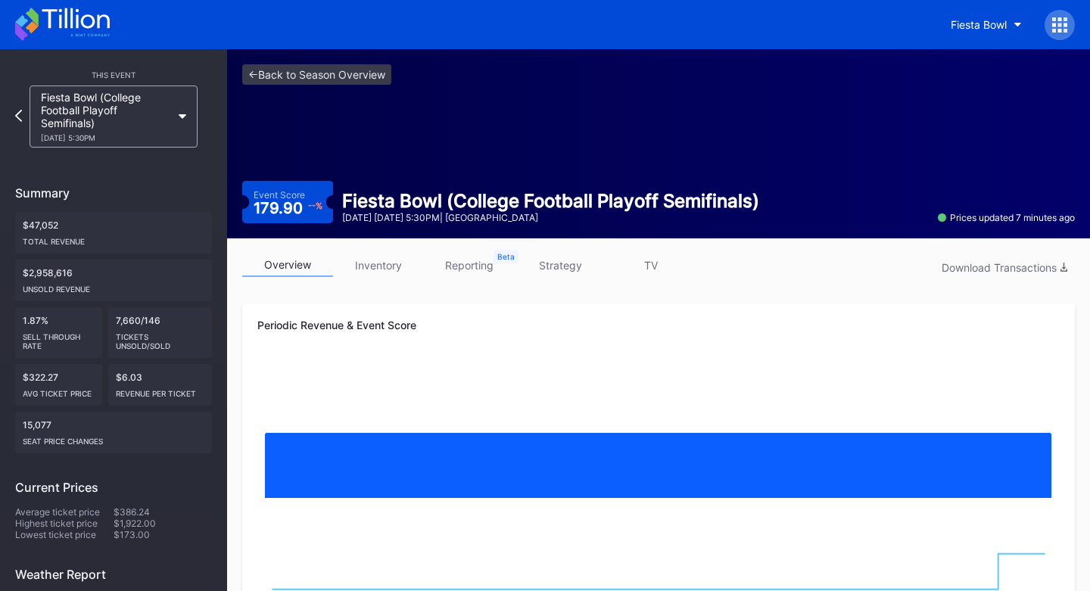
click at [59, 27] on icon at bounding box center [62, 24] width 95 height 33
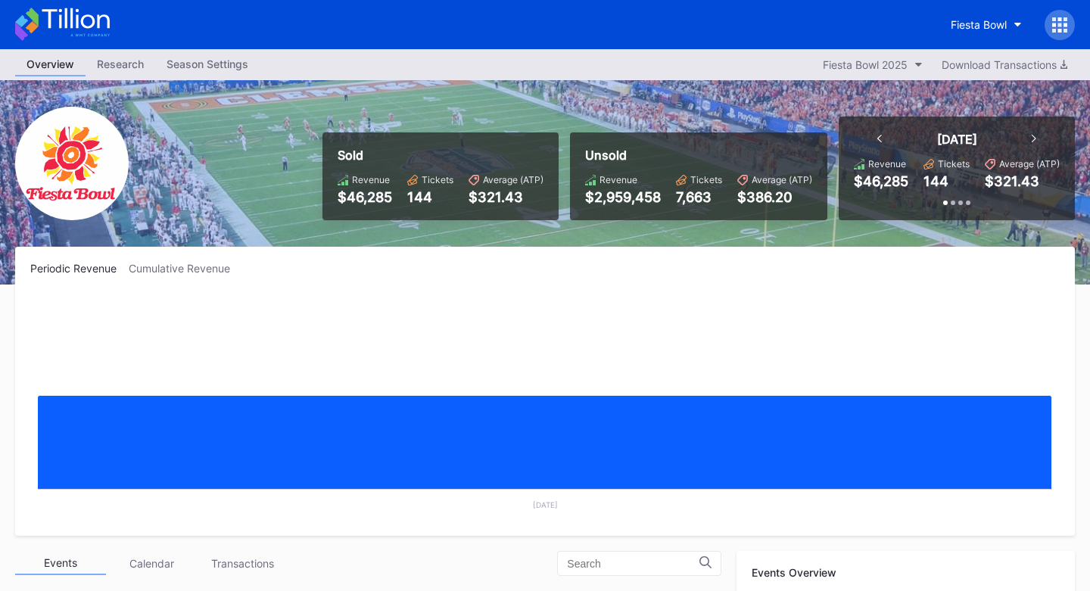
click at [716, 87] on div "Sold Revenue $46,285 Tickets 144 Average (ATP) $321.43 Unsold Revenue $2,959,45…" at bounding box center [545, 182] width 1090 height 204
click at [135, 55] on div "Research" at bounding box center [120, 64] width 70 height 22
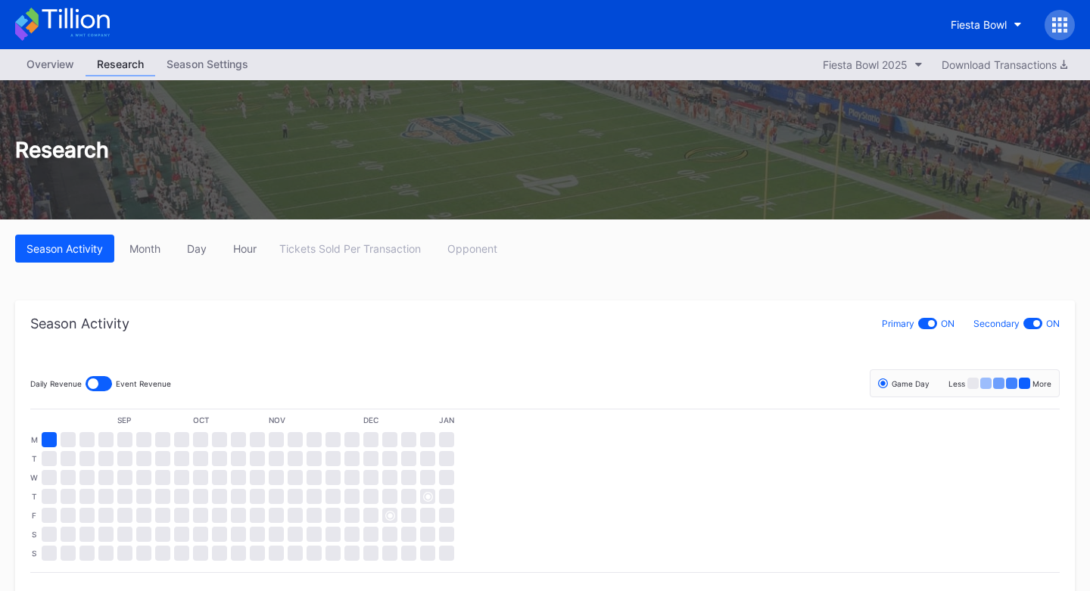
click at [48, 65] on div "Overview" at bounding box center [50, 64] width 70 height 22
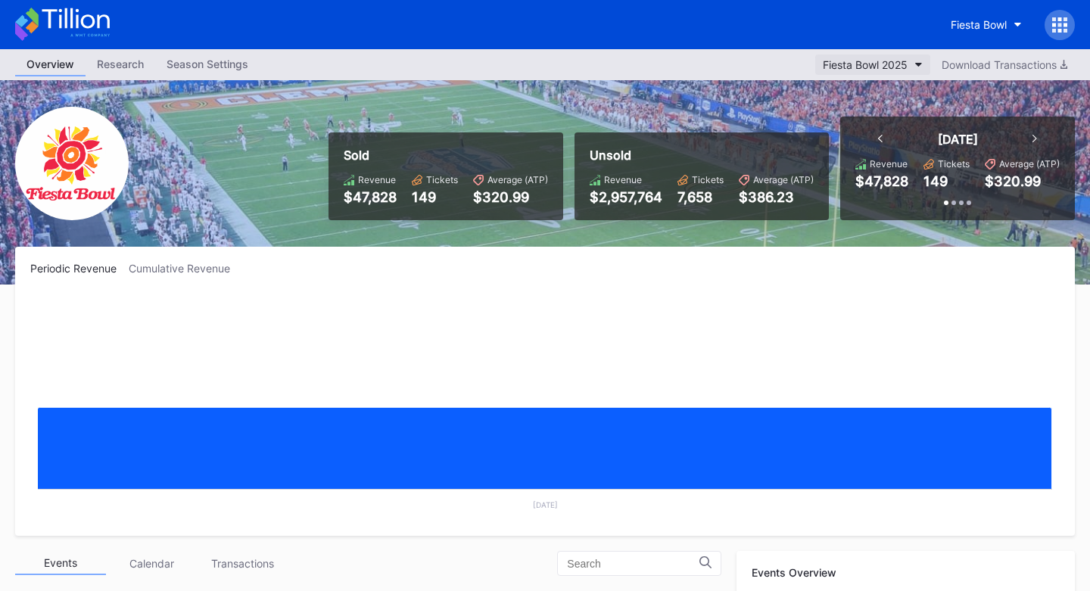
click at [851, 68] on div "Fiesta Bowl 2025" at bounding box center [864, 64] width 85 height 13
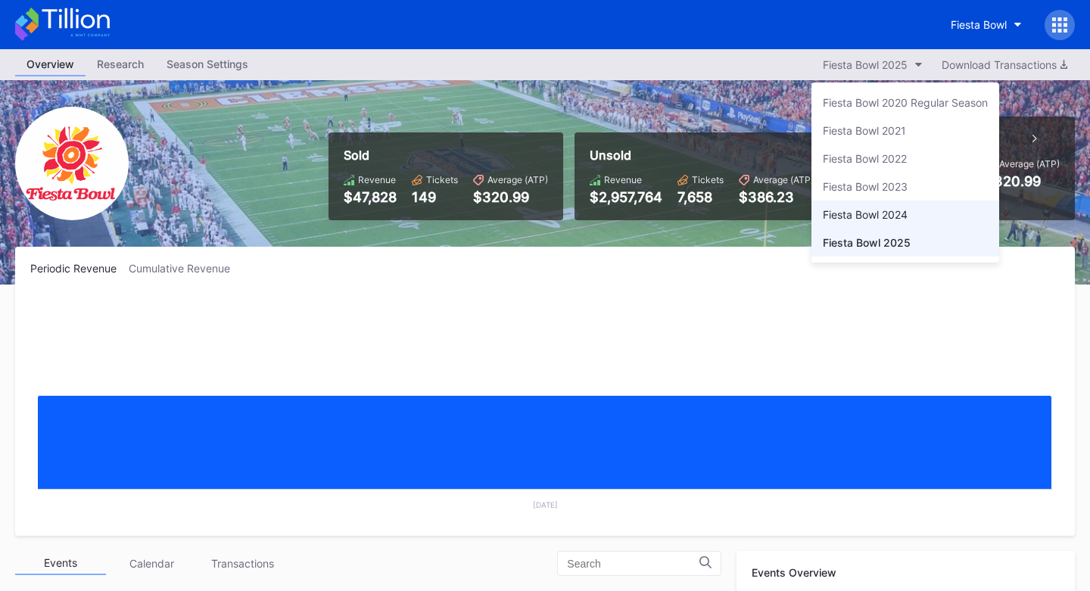
click at [856, 212] on div "Fiesta Bowl 2024" at bounding box center [864, 214] width 85 height 13
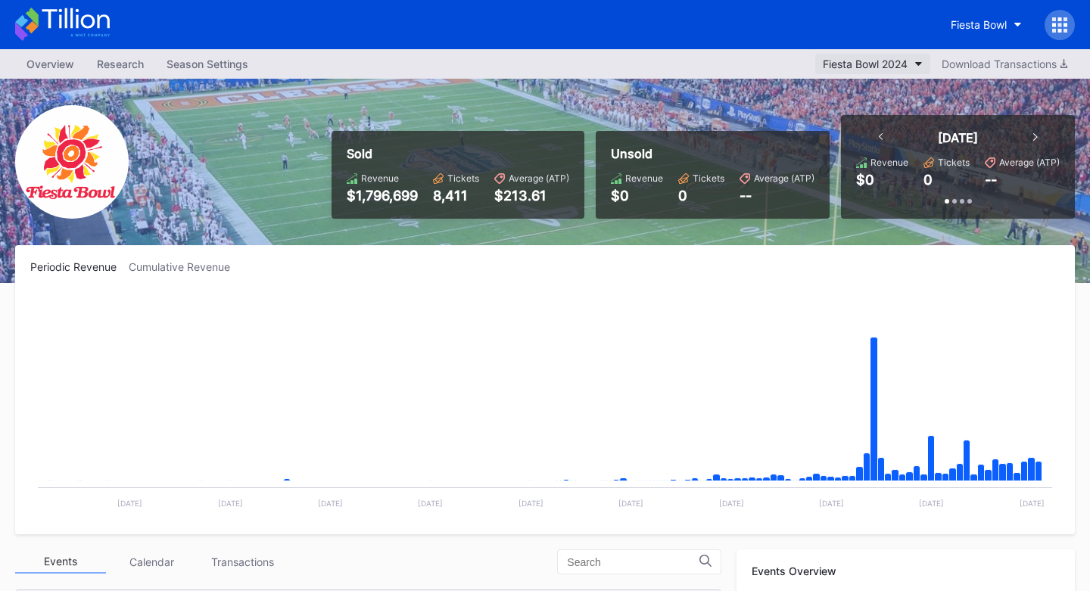
click at [894, 65] on div "Fiesta Bowl 2024" at bounding box center [864, 64] width 85 height 13
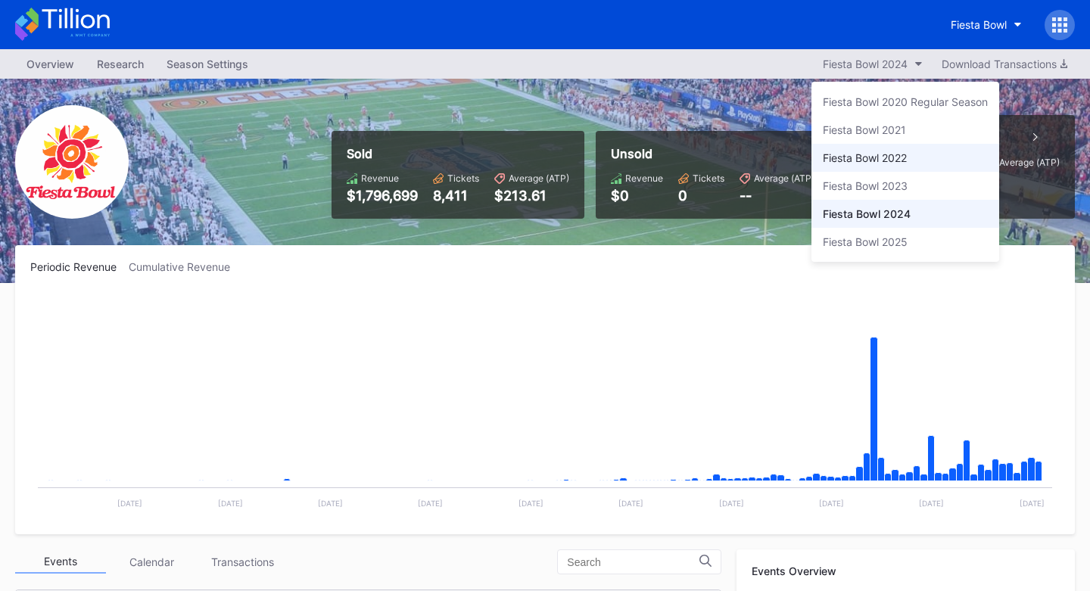
click at [887, 150] on div "Fiesta Bowl 2022" at bounding box center [905, 158] width 188 height 28
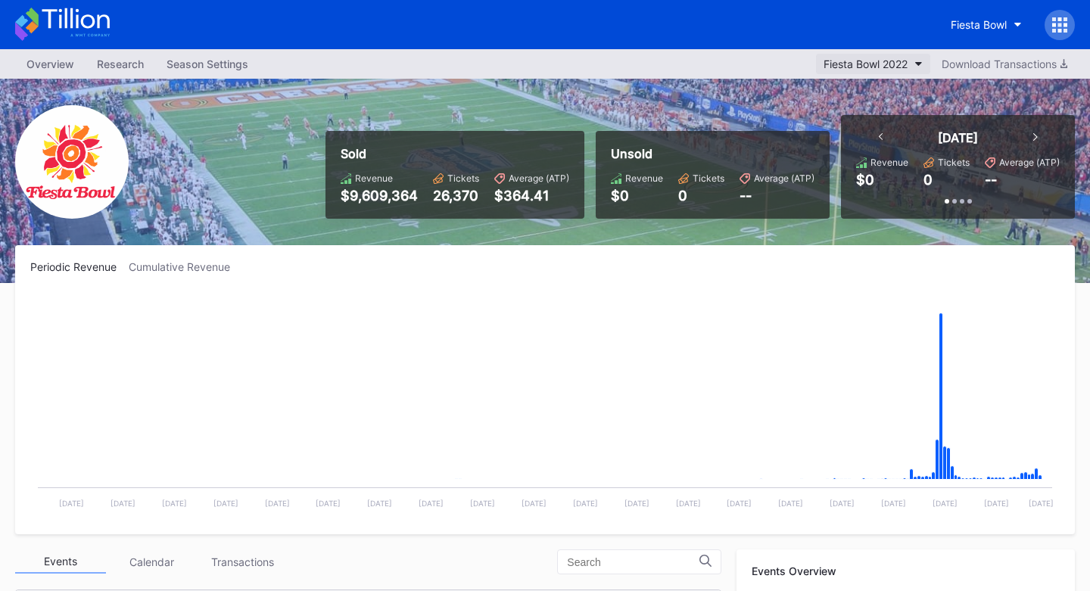
click at [884, 62] on div "Fiesta Bowl 2022" at bounding box center [865, 64] width 84 height 13
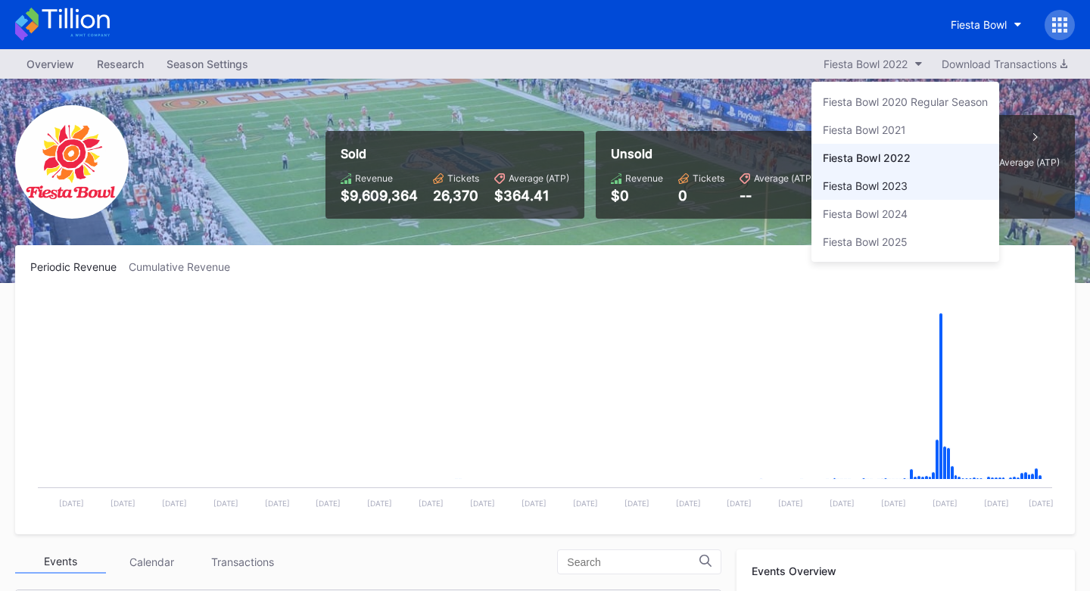
click at [871, 191] on div "Fiesta Bowl 2023" at bounding box center [864, 185] width 85 height 13
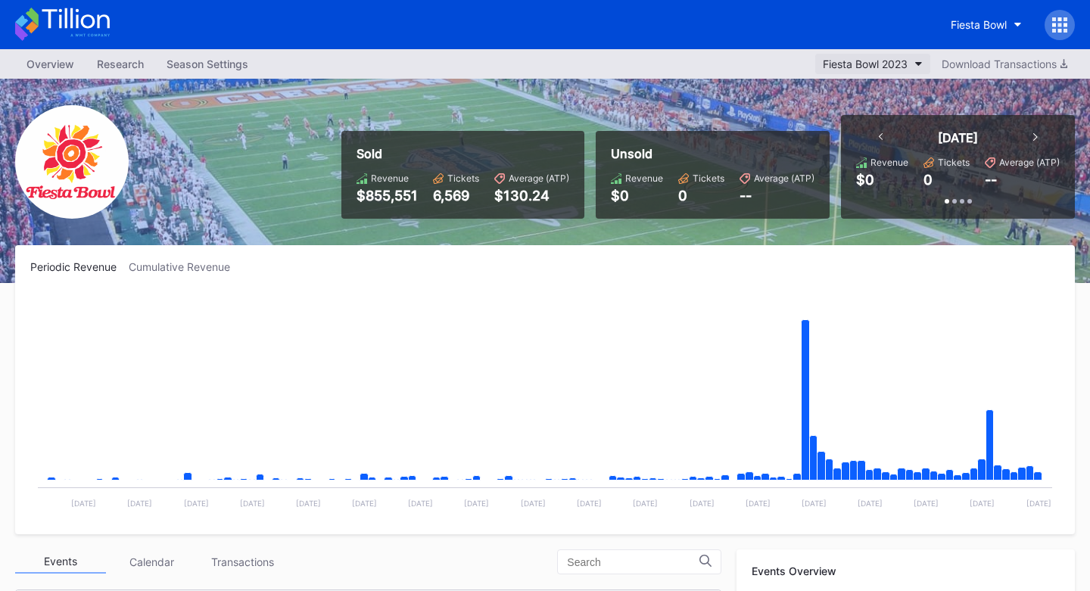
click at [889, 64] on div "Fiesta Bowl 2023" at bounding box center [864, 64] width 85 height 13
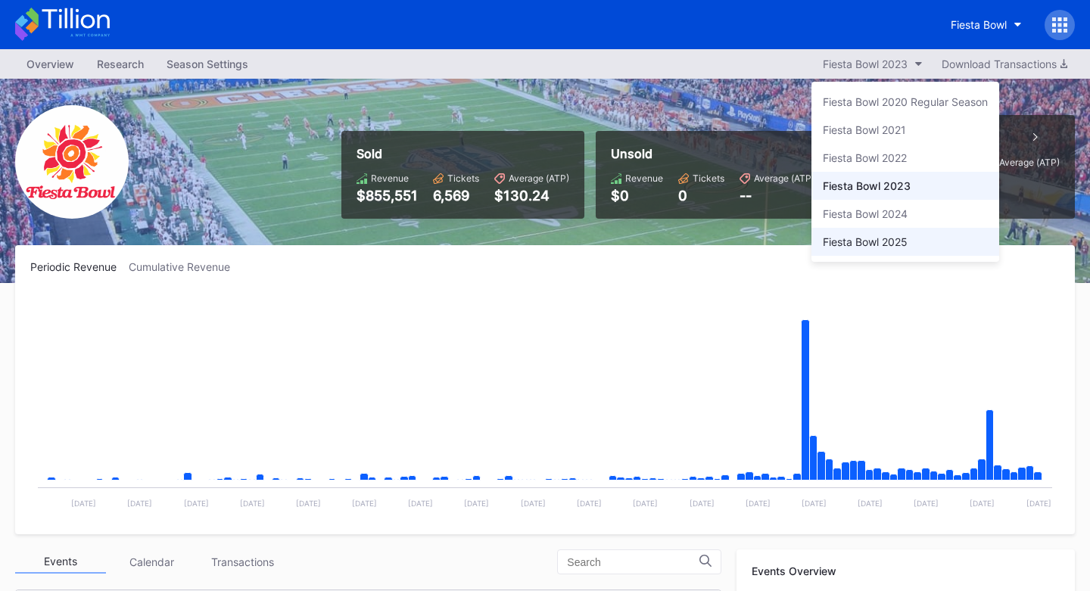
click at [889, 233] on div "Fiesta Bowl 2025" at bounding box center [905, 242] width 188 height 28
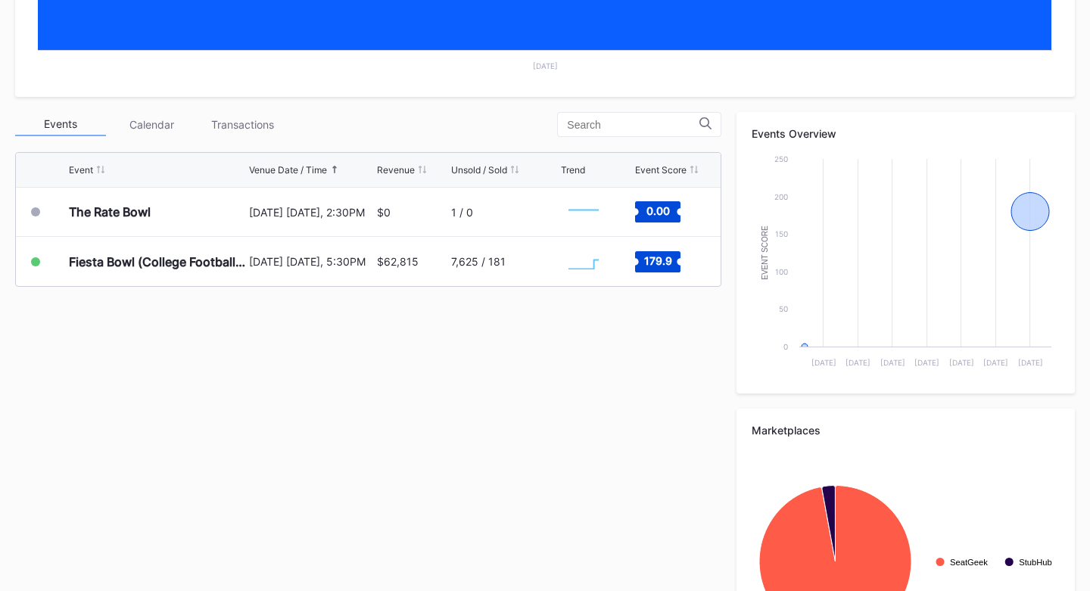
scroll to position [552, 0]
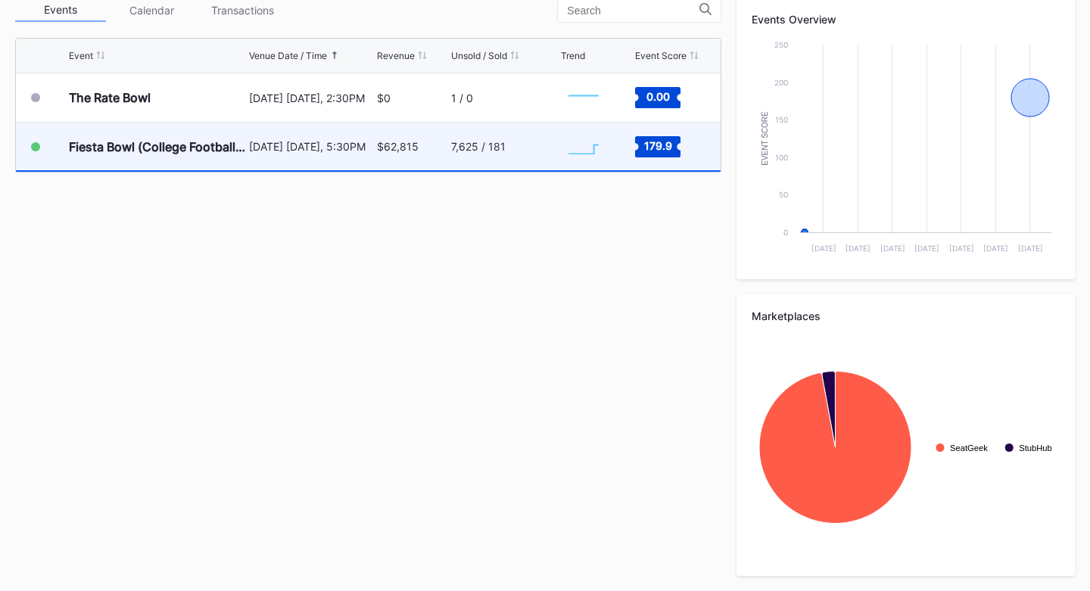
click at [429, 154] on div "$62,815" at bounding box center [412, 147] width 70 height 48
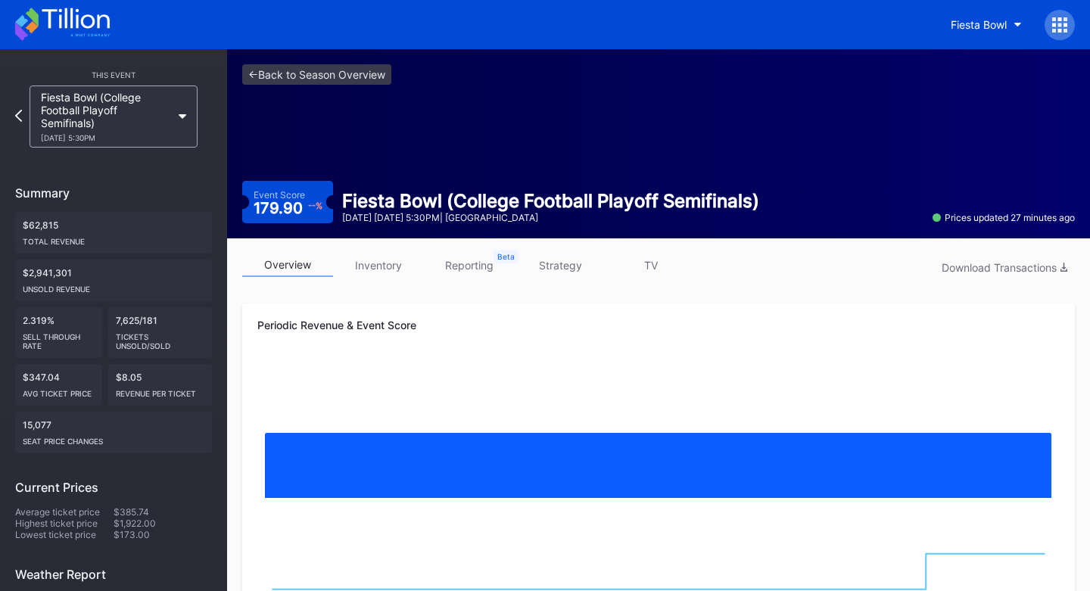
click at [67, 28] on icon at bounding box center [62, 24] width 95 height 33
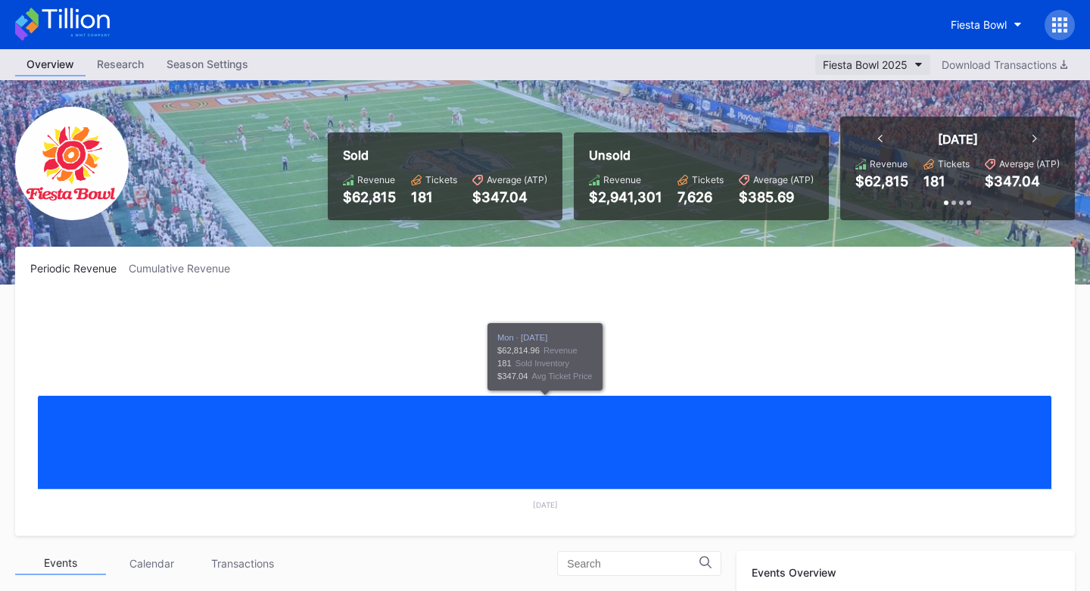
click at [898, 62] on div "Fiesta Bowl 2025" at bounding box center [864, 64] width 85 height 13
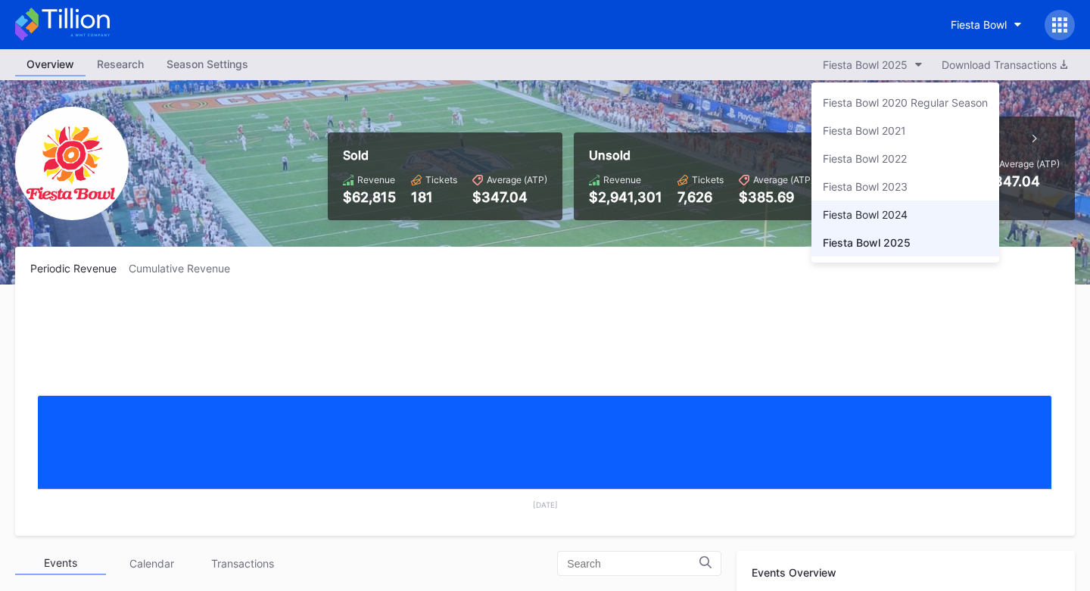
click at [886, 202] on div "Fiesta Bowl 2024" at bounding box center [905, 215] width 188 height 28
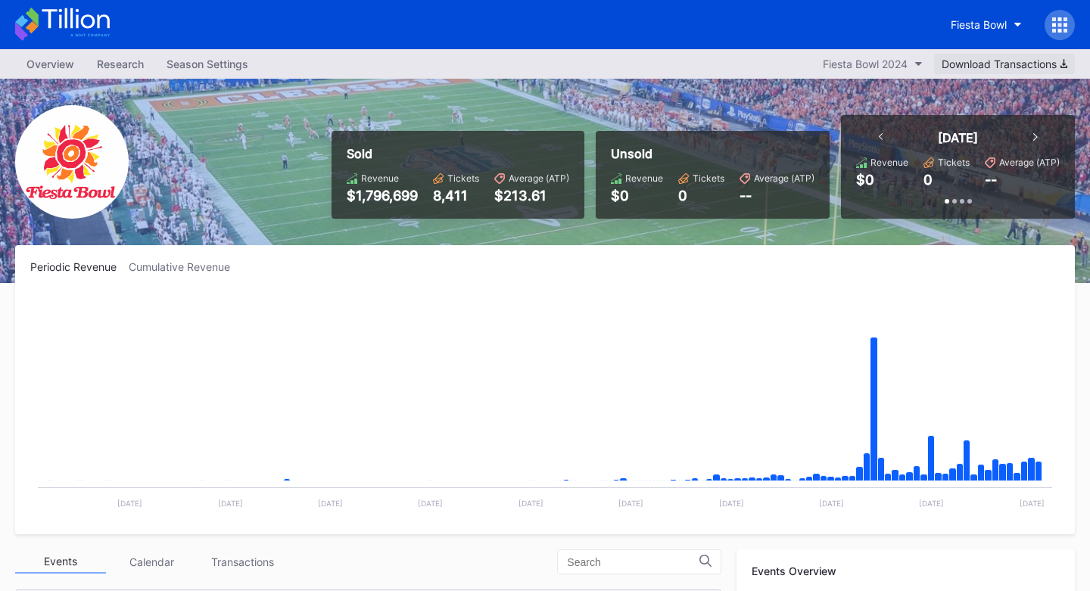
click at [1006, 61] on div "Download Transactions" at bounding box center [1004, 64] width 126 height 13
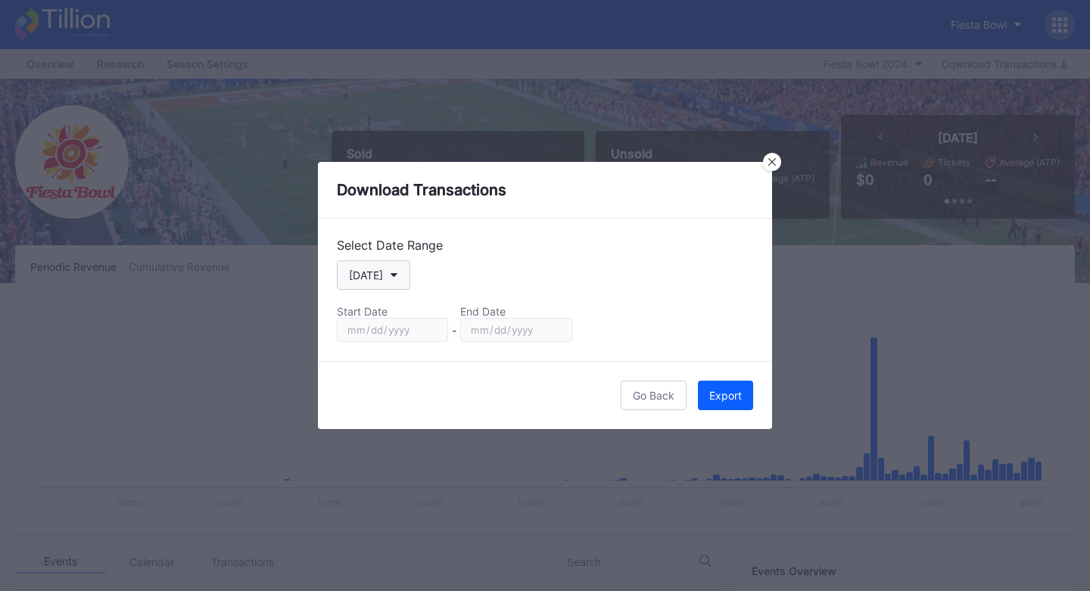
click at [382, 289] on button "[DATE]" at bounding box center [373, 275] width 73 height 30
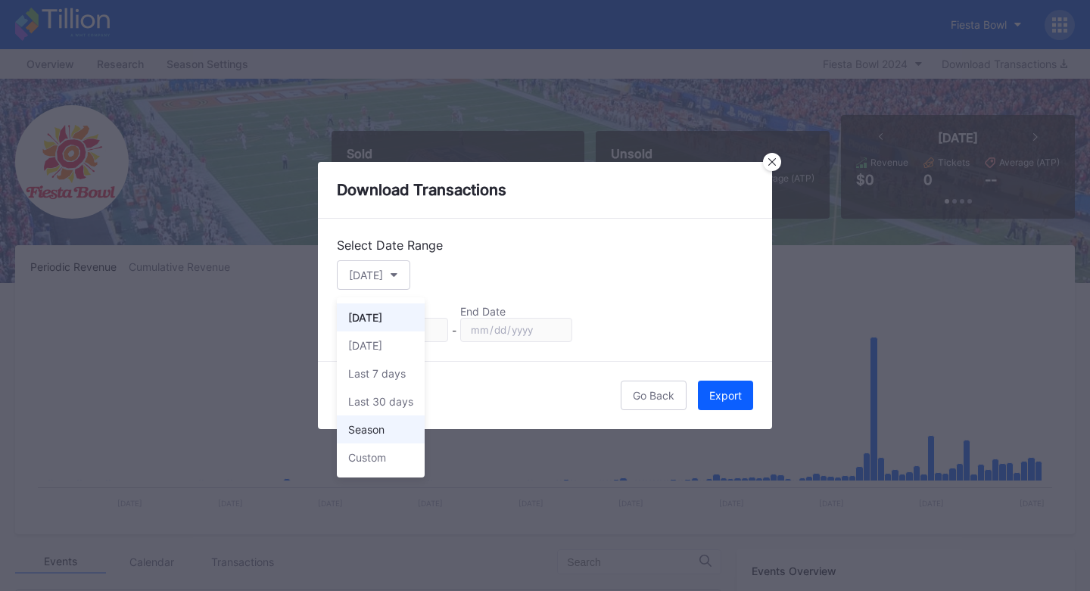
click at [384, 427] on div "Season" at bounding box center [366, 429] width 36 height 13
type input "2024-07-14"
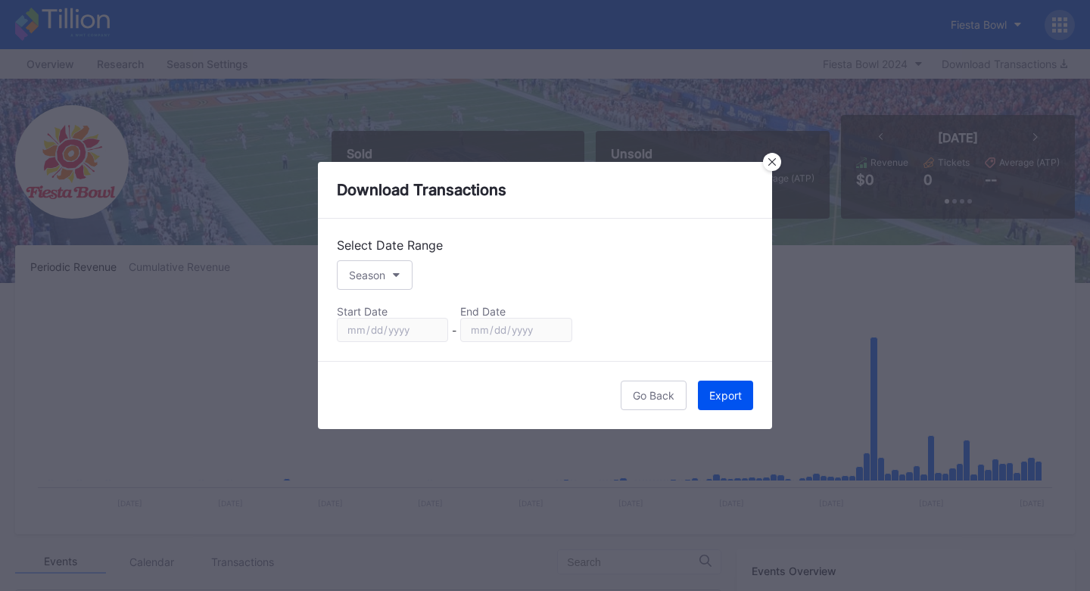
click at [732, 393] on div "Export" at bounding box center [725, 395] width 33 height 13
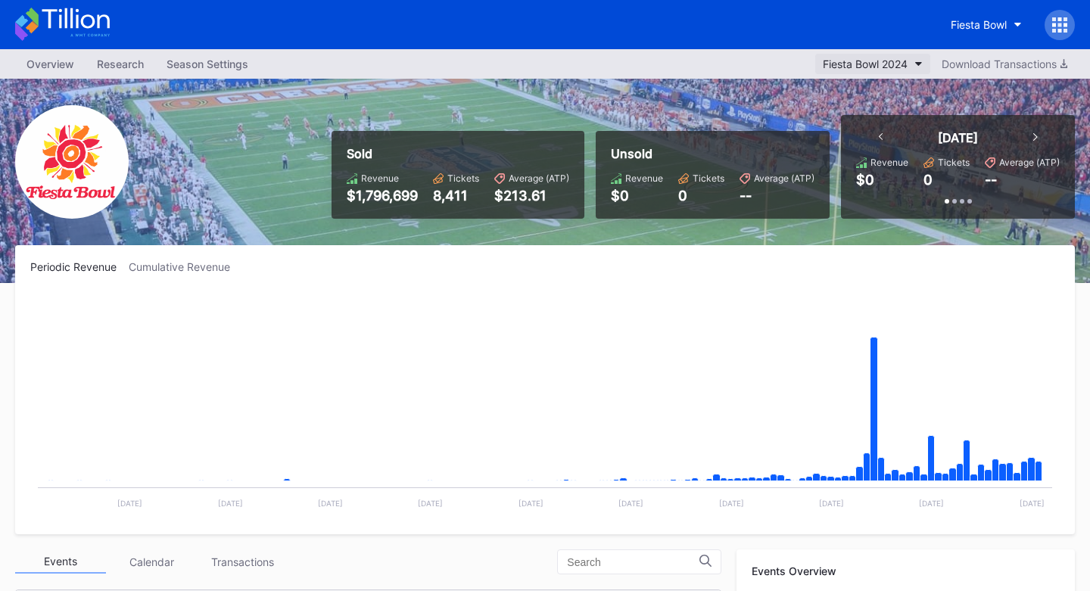
click at [853, 73] on button "Fiesta Bowl 2024" at bounding box center [872, 64] width 115 height 20
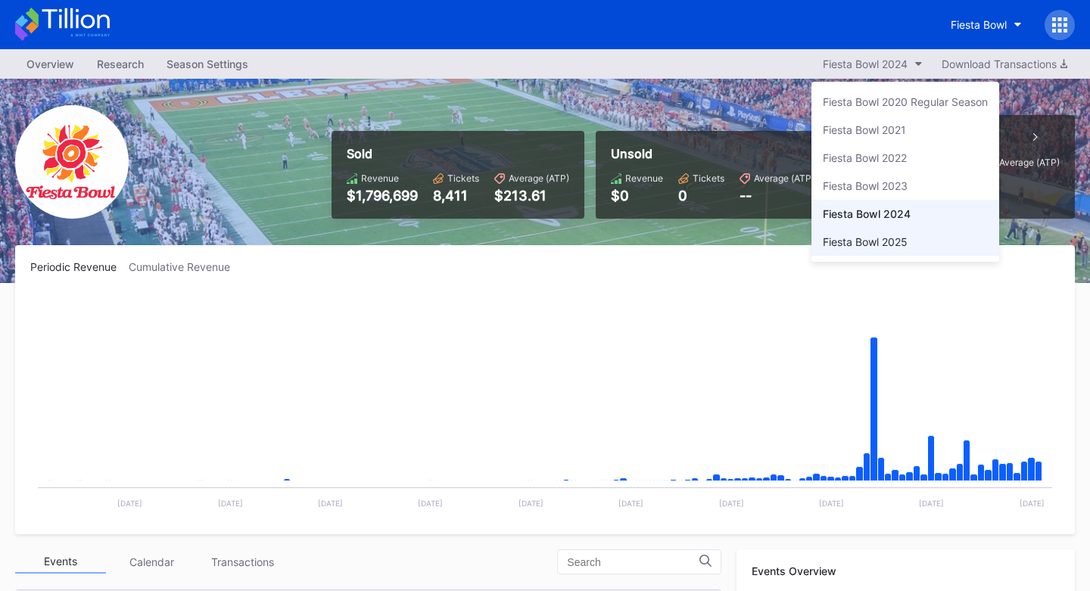
click at [861, 239] on div "Fiesta Bowl 2025" at bounding box center [864, 241] width 85 height 13
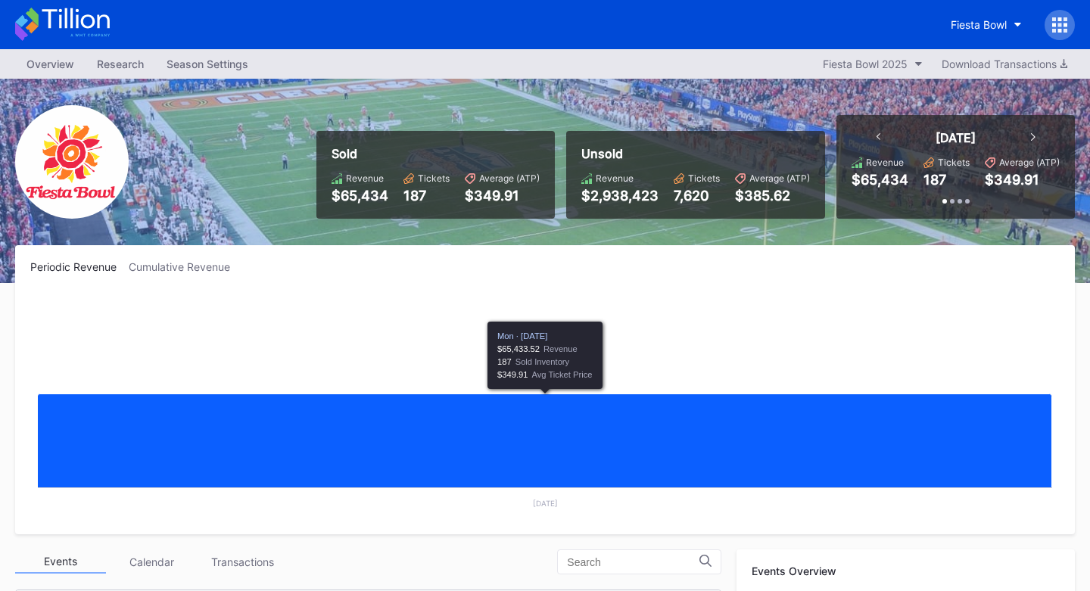
click at [95, 20] on icon at bounding box center [75, 18] width 67 height 20
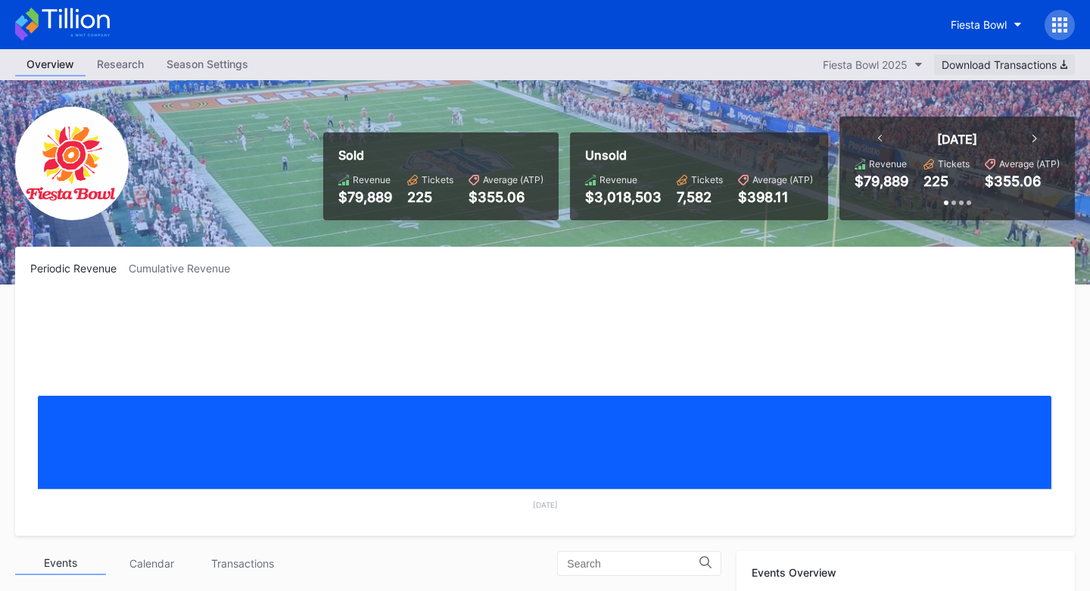
click at [977, 60] on div "Download Transactions" at bounding box center [1004, 64] width 126 height 13
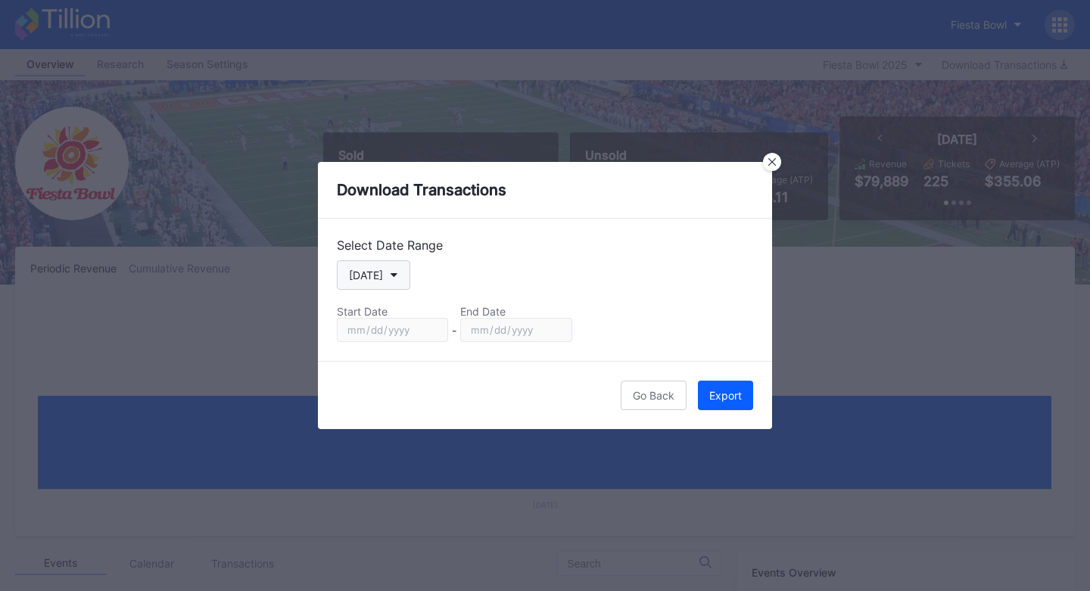
click at [368, 270] on div "[DATE]" at bounding box center [366, 275] width 34 height 13
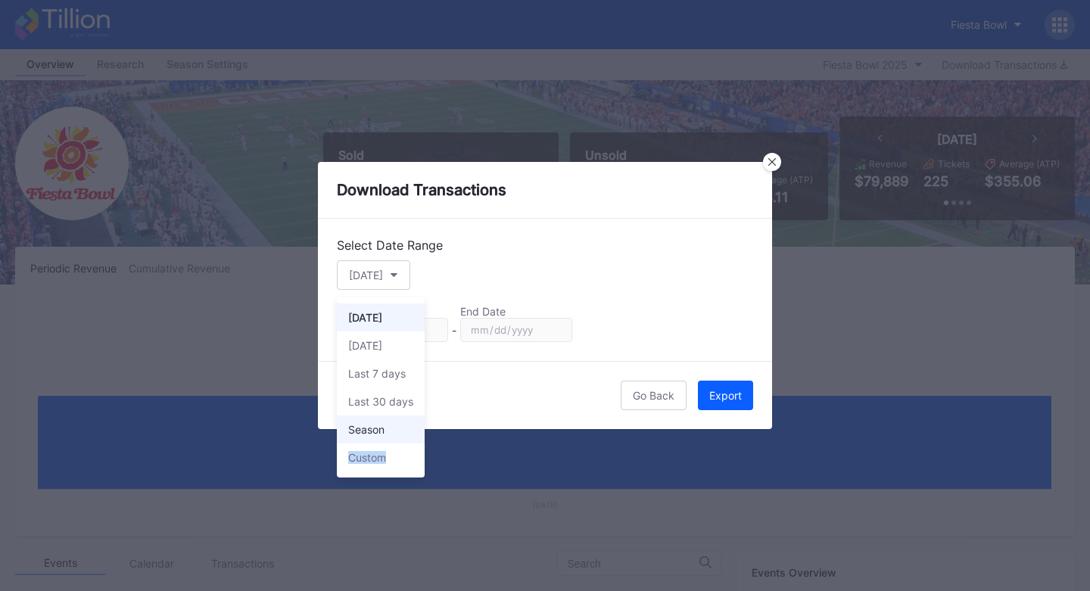
drag, startPoint x: 383, startPoint y: 457, endPoint x: 383, endPoint y: 427, distance: 29.5
click at [383, 427] on div "Today Yesterday Last 7 days Last 30 days Season Custom" at bounding box center [381, 387] width 88 height 168
click at [383, 427] on div "Season" at bounding box center [366, 429] width 36 height 13
type input "2025-06-29"
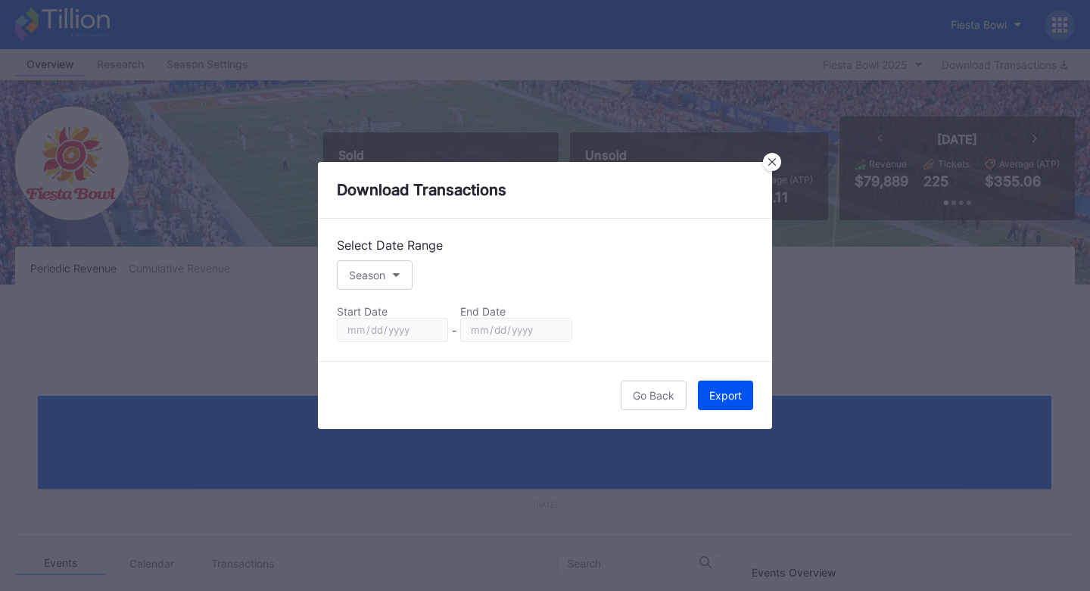
click at [720, 387] on button "Export" at bounding box center [725, 396] width 55 height 30
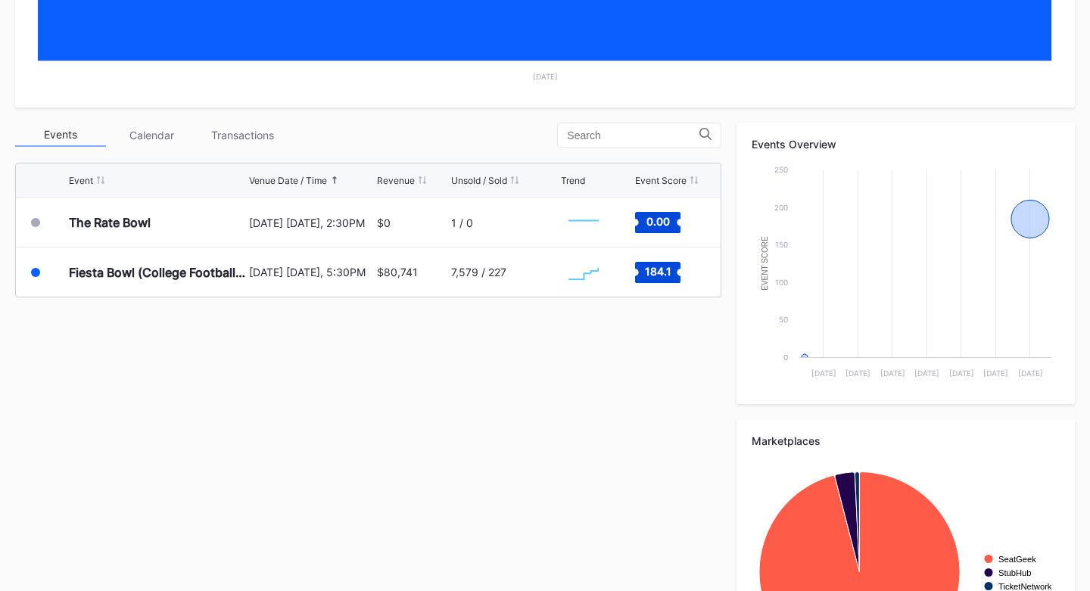
scroll to position [454, 0]
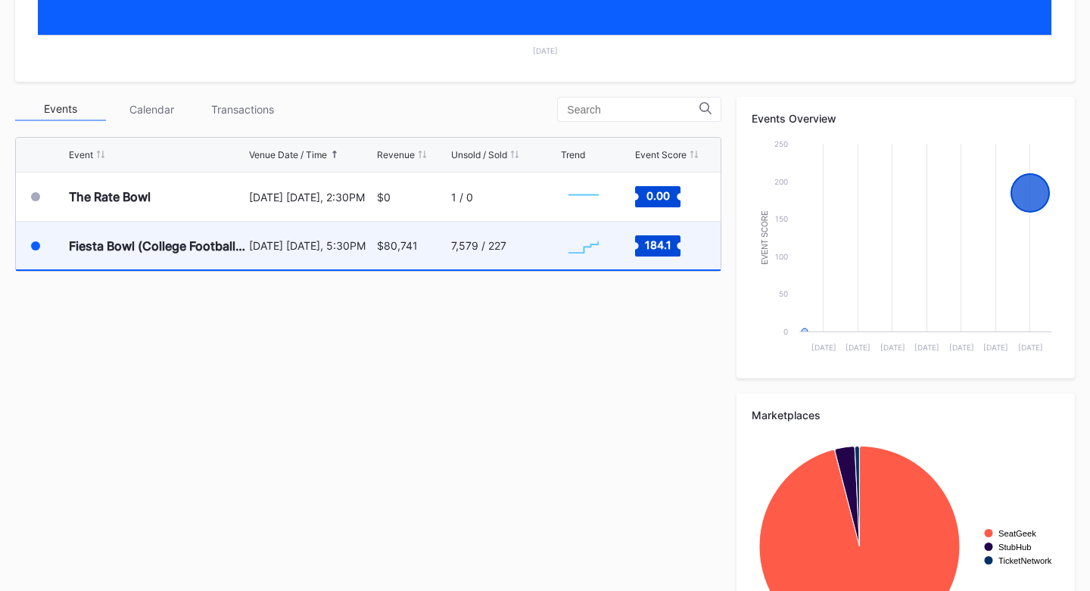
click at [500, 269] on div "7,579 / 227" at bounding box center [504, 246] width 106 height 48
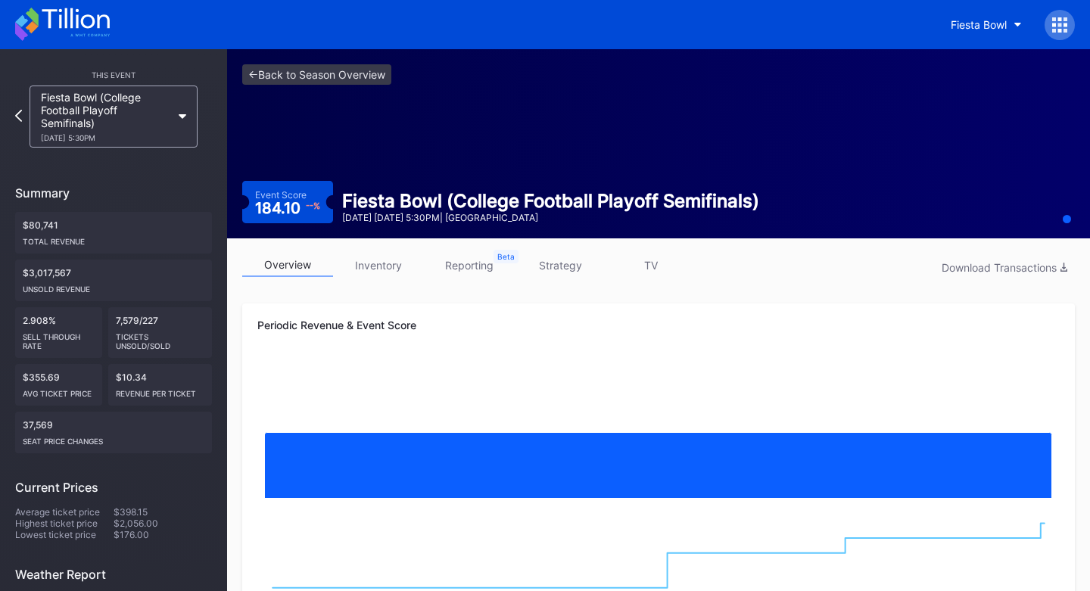
click at [87, 21] on icon at bounding box center [62, 24] width 95 height 33
